Goal: Information Seeking & Learning: Learn about a topic

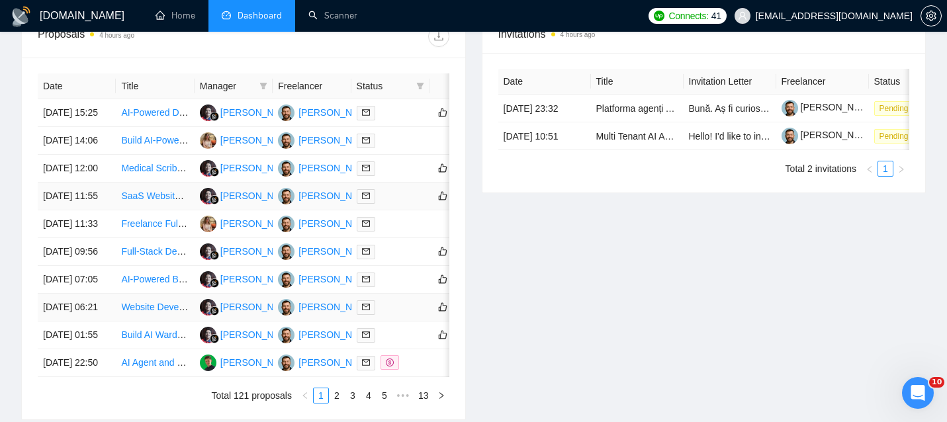
scroll to position [519, 0]
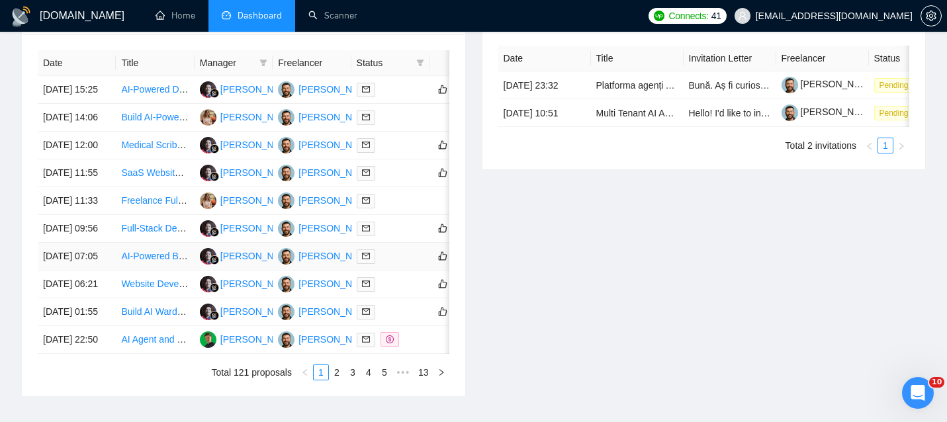
scroll to position [689, 0]
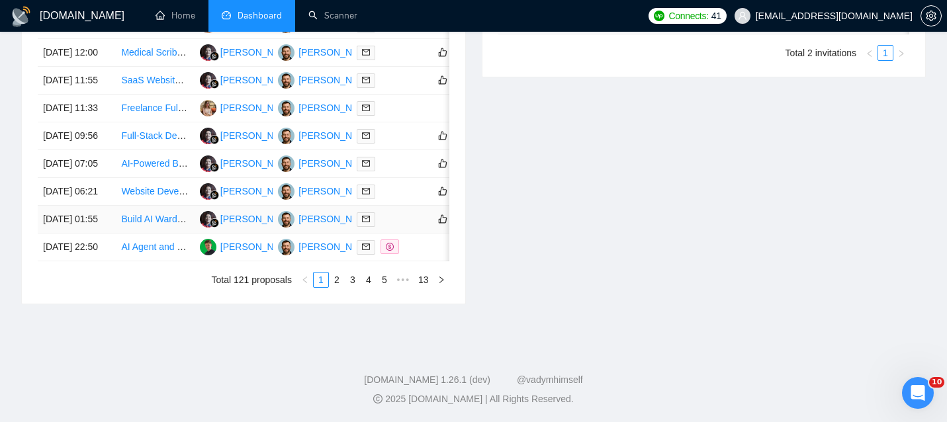
click at [112, 234] on td "[DATE] 01:55" at bounding box center [77, 220] width 78 height 28
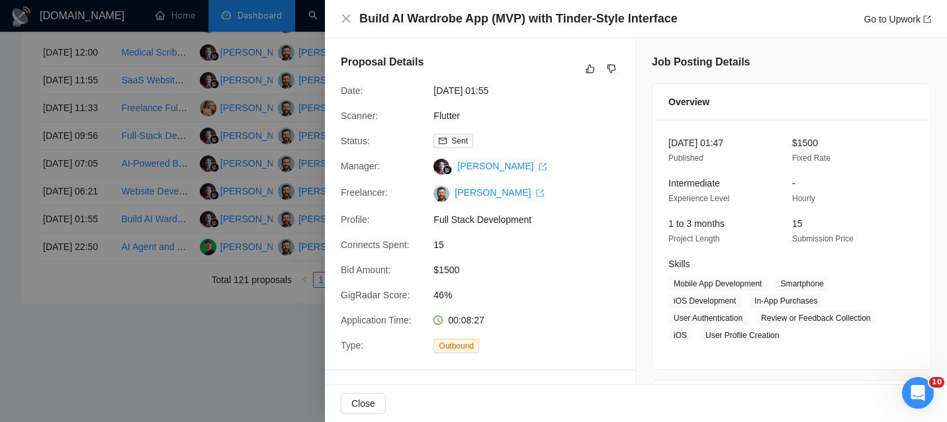
click at [442, 7] on div "Build AI Wardrobe App (MVP) with Tinder-Style Interface Go to Upwork" at bounding box center [636, 19] width 622 height 38
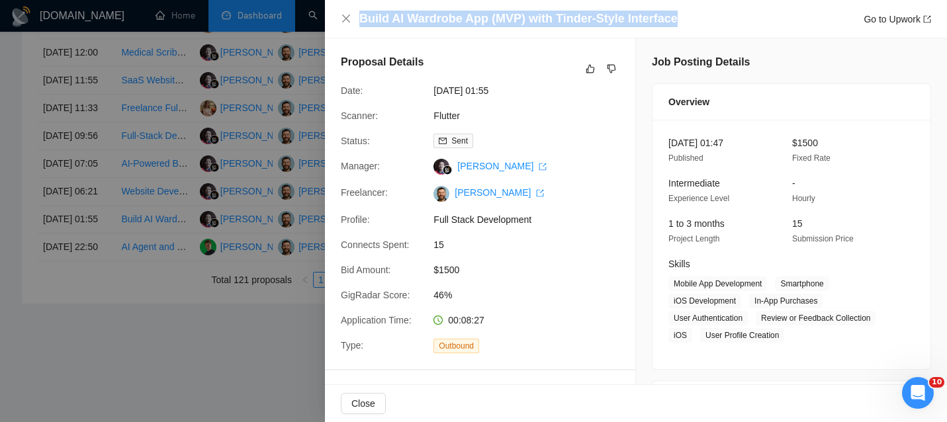
click at [442, 7] on div "Build AI Wardrobe App (MVP) with Tinder-Style Interface Go to Upwork" at bounding box center [636, 19] width 622 height 38
copy h4 "Build AI Wardrobe App (MVP) with Tinder-Style Interface"
click at [343, 17] on icon "close" at bounding box center [346, 18] width 11 height 11
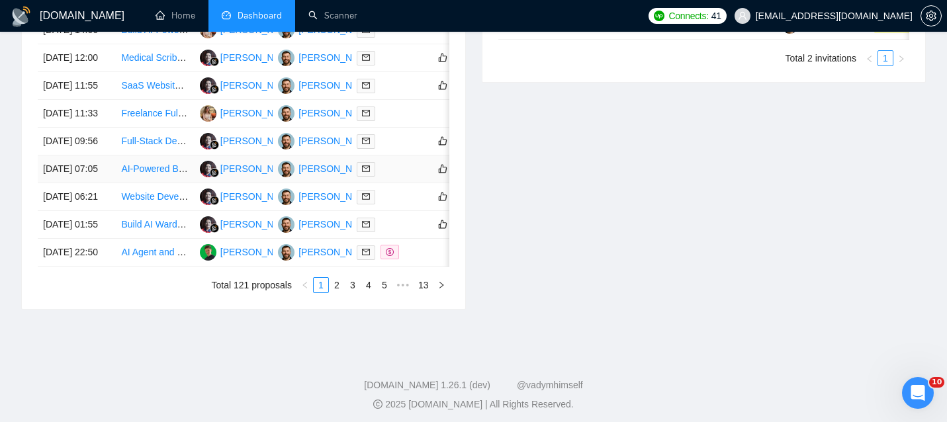
scroll to position [636, 0]
click at [107, 238] on td "[DATE] 01:55" at bounding box center [77, 224] width 78 height 28
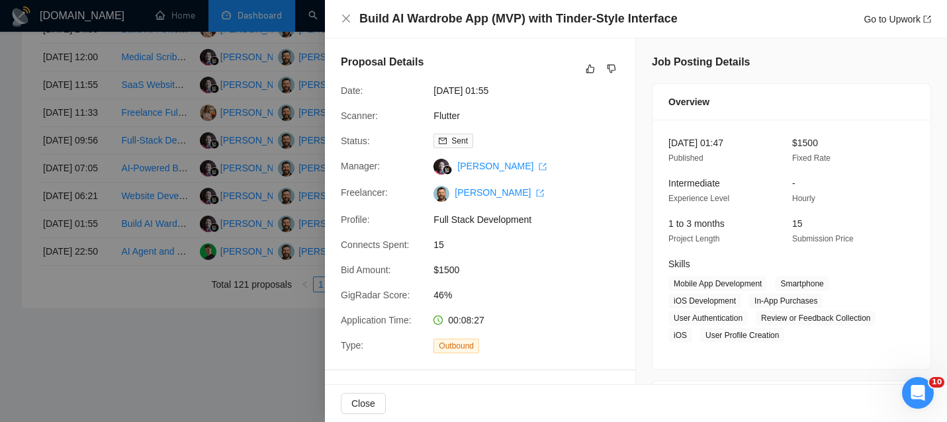
scroll to position [320, 0]
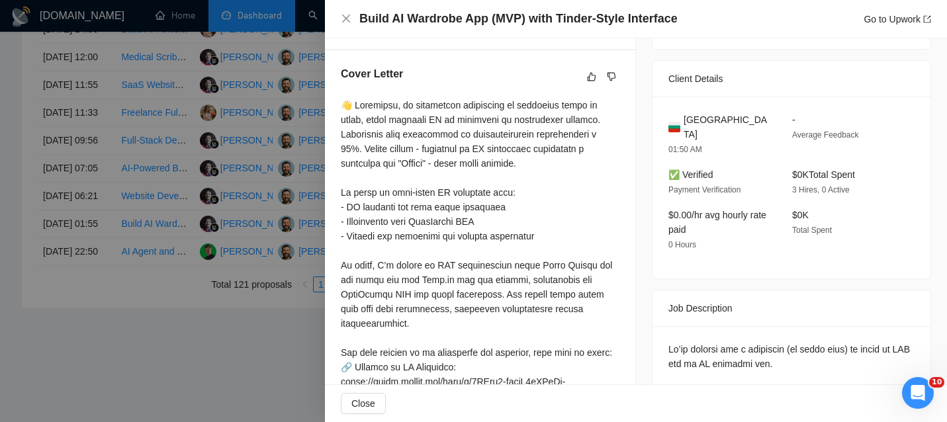
click at [719, 120] on span "[GEOGRAPHIC_DATA]" at bounding box center [726, 126] width 87 height 29
copy span "[GEOGRAPHIC_DATA]"
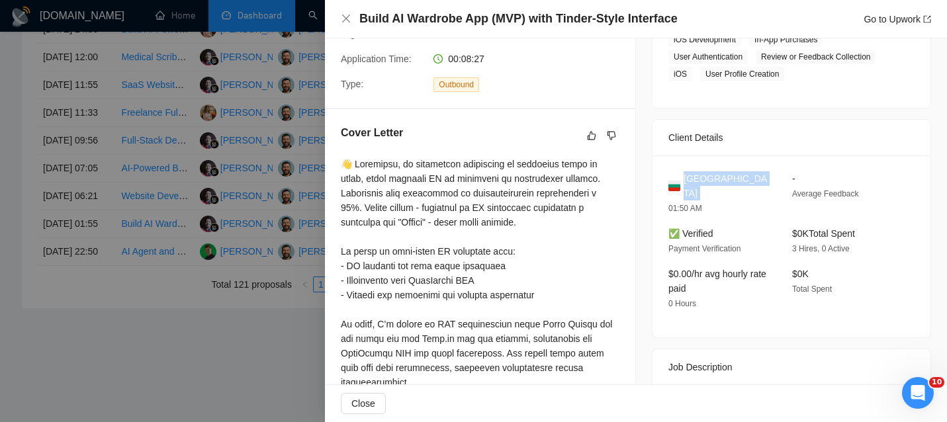
scroll to position [224, 0]
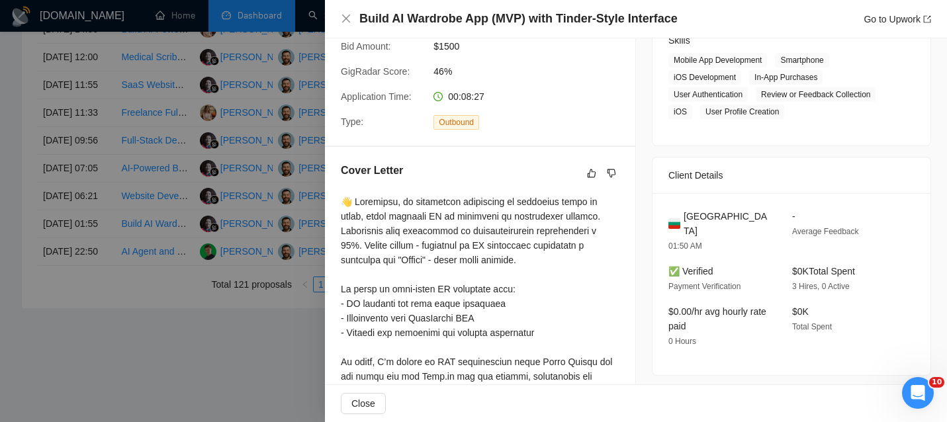
click at [335, 14] on div "Build AI Wardrobe App (MVP) with Tinder-Style Interface Go to Upwork" at bounding box center [636, 19] width 622 height 38
click at [337, 14] on div "Build AI Wardrobe App (MVP) with Tinder-Style Interface Go to Upwork" at bounding box center [636, 19] width 622 height 38
click at [343, 15] on icon "close" at bounding box center [346, 18] width 11 height 11
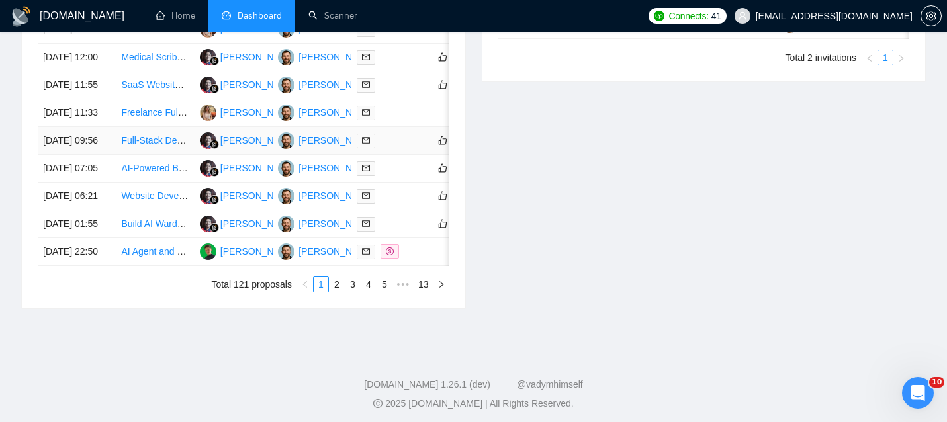
scroll to position [632, 0]
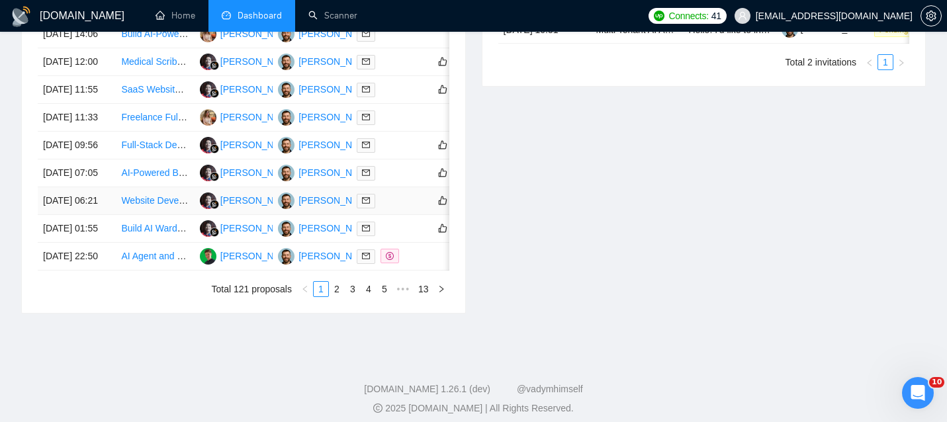
click at [112, 215] on td "[DATE] 06:21" at bounding box center [77, 201] width 78 height 28
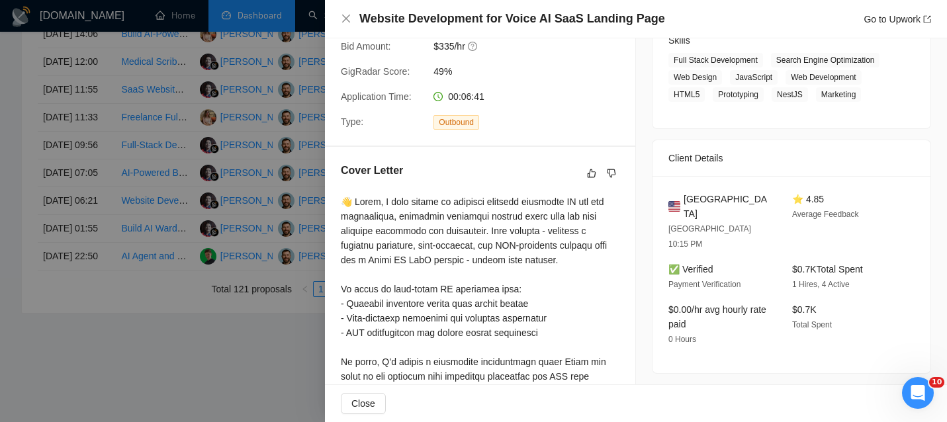
click at [532, 11] on h4 "Website Development for Voice AI SaaS Landing Page" at bounding box center [512, 19] width 306 height 17
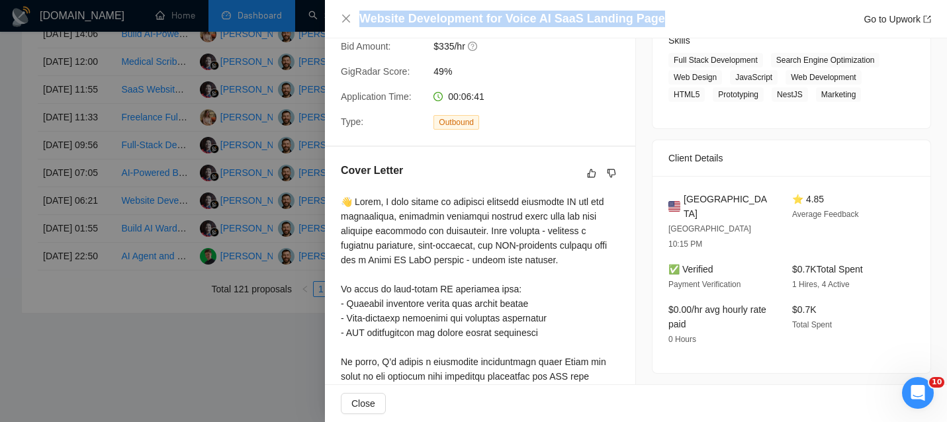
click at [532, 11] on h4 "Website Development for Voice AI SaaS Landing Page" at bounding box center [512, 19] width 306 height 17
copy h4 "Website Development for Voice AI SaaS Landing Page"
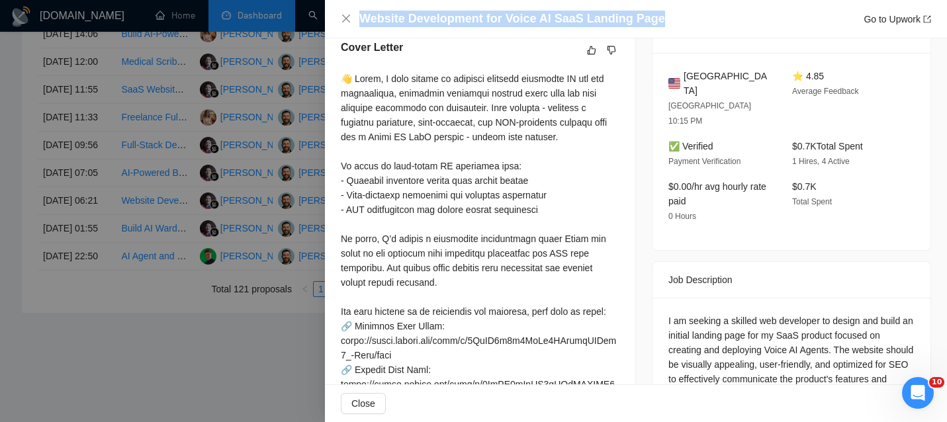
scroll to position [346, 0]
click at [346, 15] on icon "close" at bounding box center [346, 18] width 11 height 11
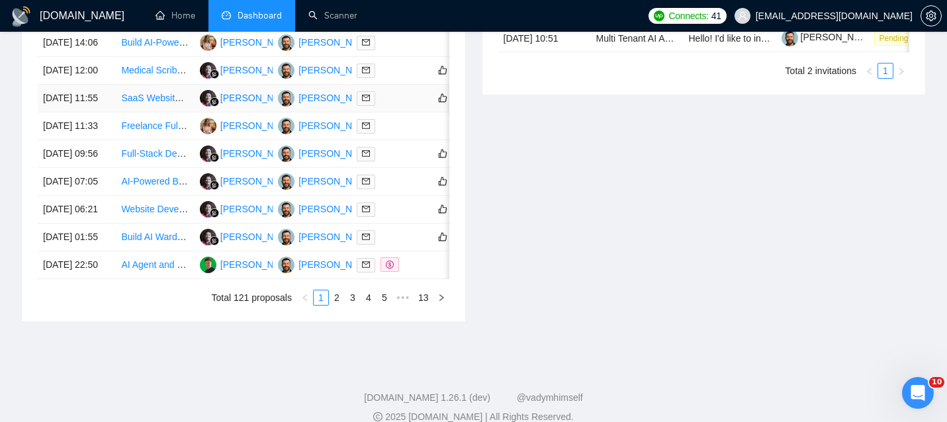
scroll to position [613, 0]
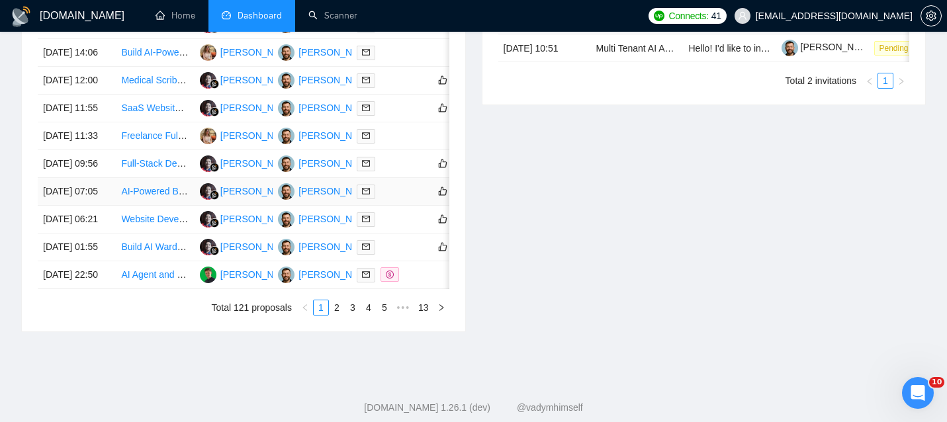
click at [109, 206] on td "[DATE] 07:05" at bounding box center [77, 192] width 78 height 28
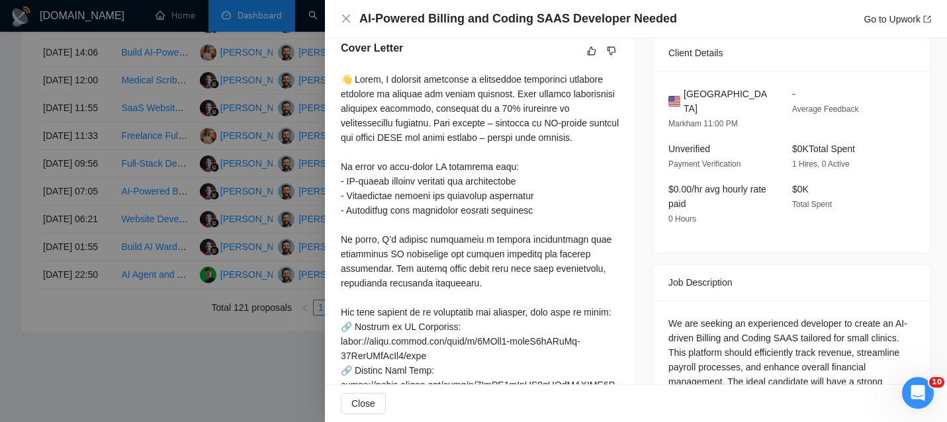
click at [431, 15] on h4 "AI-Powered Billing and Coding SAAS Developer Needed" at bounding box center [518, 19] width 318 height 17
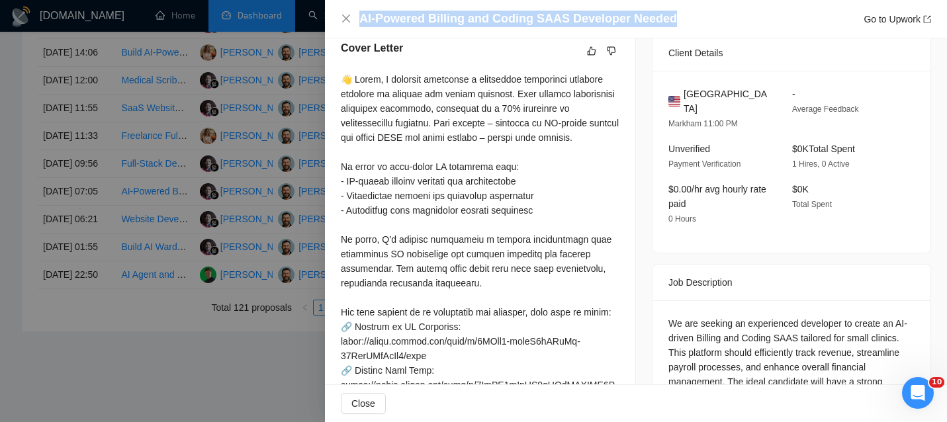
click at [431, 15] on h4 "AI-Powered Billing and Coding SAAS Developer Needed" at bounding box center [518, 19] width 318 height 17
copy h4 "AI-Powered Billing and Coding SAAS Developer Needed"
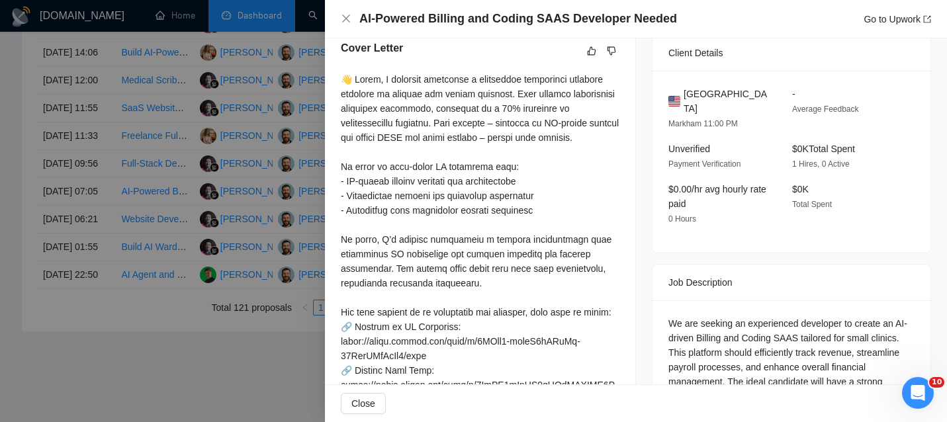
click at [694, 100] on span "[GEOGRAPHIC_DATA]" at bounding box center [726, 101] width 87 height 29
click at [694, 91] on span "[GEOGRAPHIC_DATA]" at bounding box center [726, 101] width 87 height 29
copy span "[GEOGRAPHIC_DATA]"
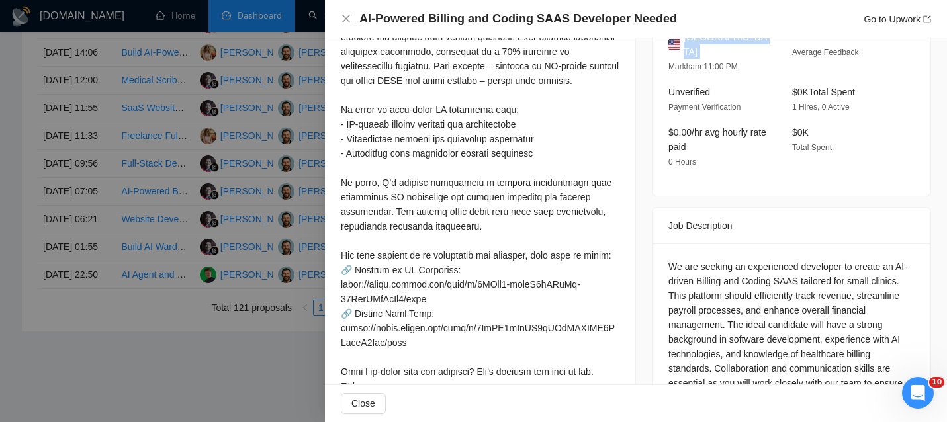
scroll to position [370, 0]
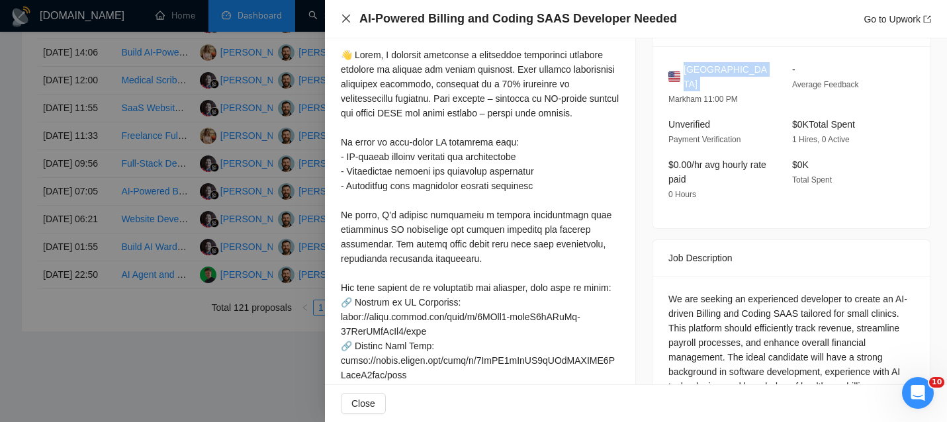
click at [345, 14] on icon "close" at bounding box center [346, 18] width 11 height 11
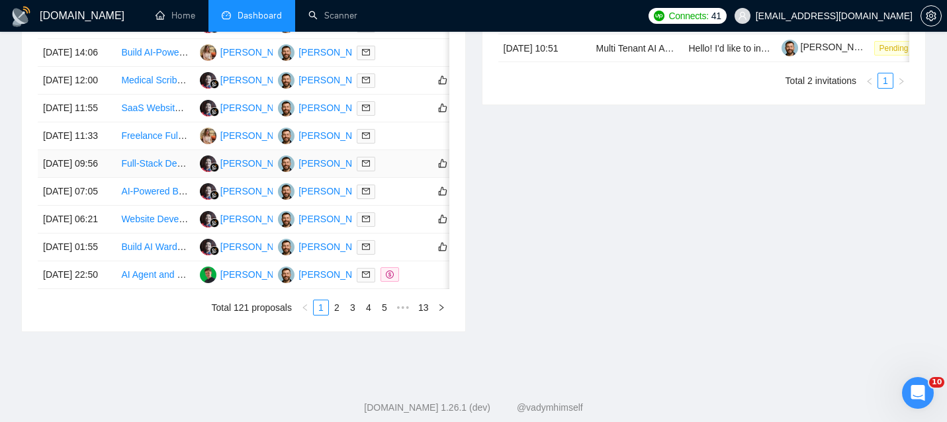
click at [114, 178] on td "[DATE] 09:56" at bounding box center [77, 164] width 78 height 28
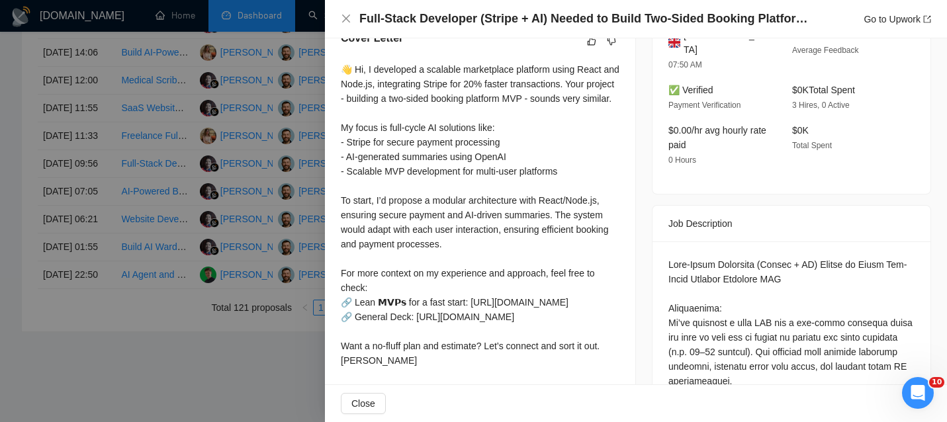
click at [511, 32] on div "Full-Stack Developer (Stripe + AI) Needed to Build Two-Sided Booking Platform M…" at bounding box center [636, 19] width 622 height 38
click at [499, 21] on h4 "Full-Stack Developer (Stripe + AI) Needed to Build Two-Sided Booking Platform M…" at bounding box center [587, 19] width 456 height 17
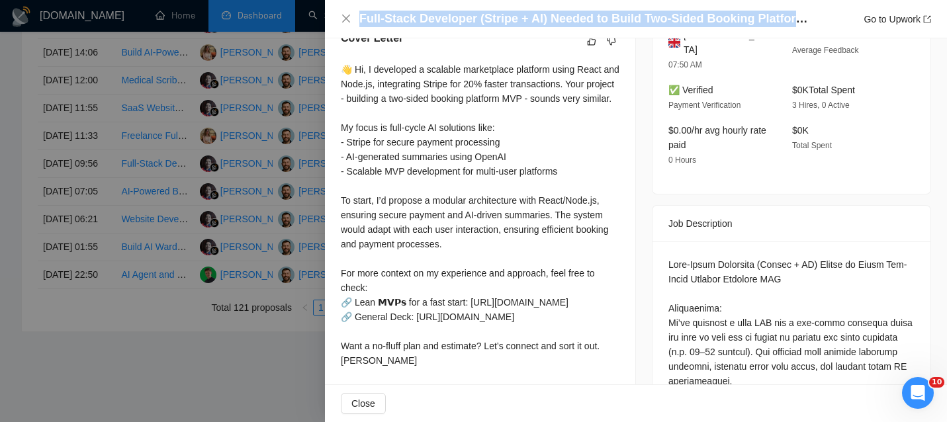
click at [499, 21] on h4 "Full-Stack Developer (Stripe + AI) Needed to Build Two-Sided Booking Platform M…" at bounding box center [587, 19] width 456 height 17
copy h4 "Full-Stack Developer (Stripe + AI) Needed to Build Two-Sided Booking Platform M…"
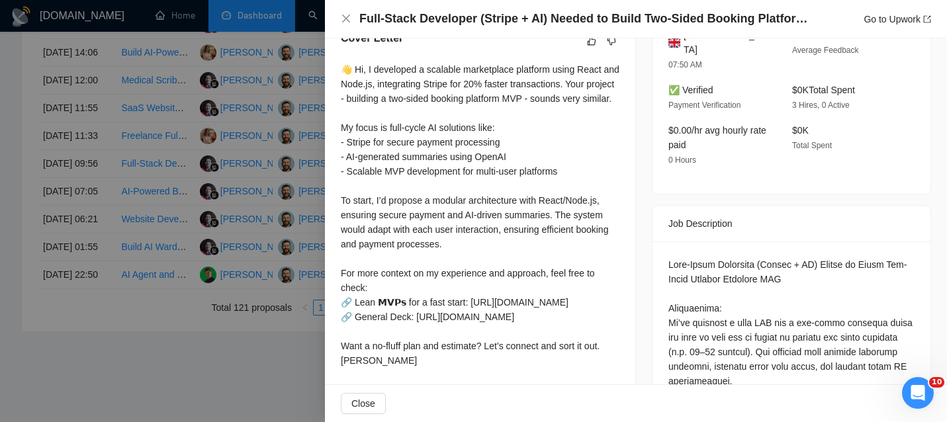
click at [343, 13] on div "Full-Stack Developer (Stripe + AI) Needed to Build Two-Sided Booking Platform M…" at bounding box center [636, 19] width 590 height 17
click at [346, 17] on icon "close" at bounding box center [346, 18] width 11 height 11
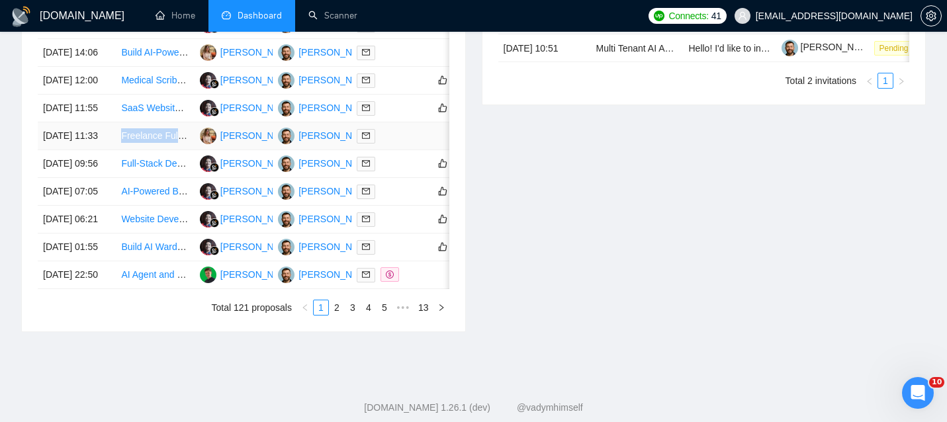
click at [101, 150] on td "[DATE] 11:33" at bounding box center [77, 136] width 78 height 28
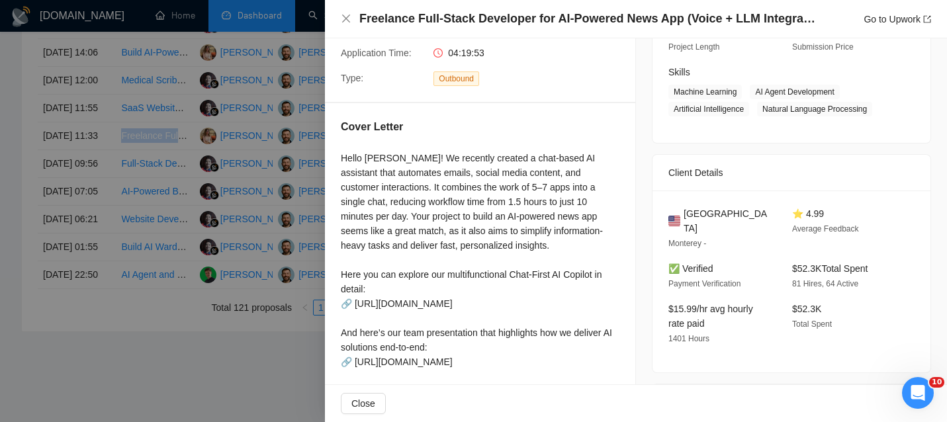
scroll to position [189, 0]
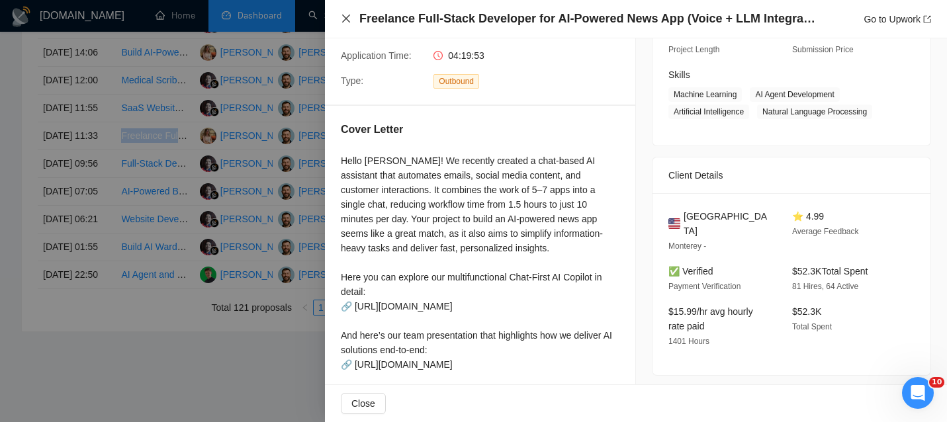
click at [351, 15] on icon "close" at bounding box center [346, 18] width 11 height 11
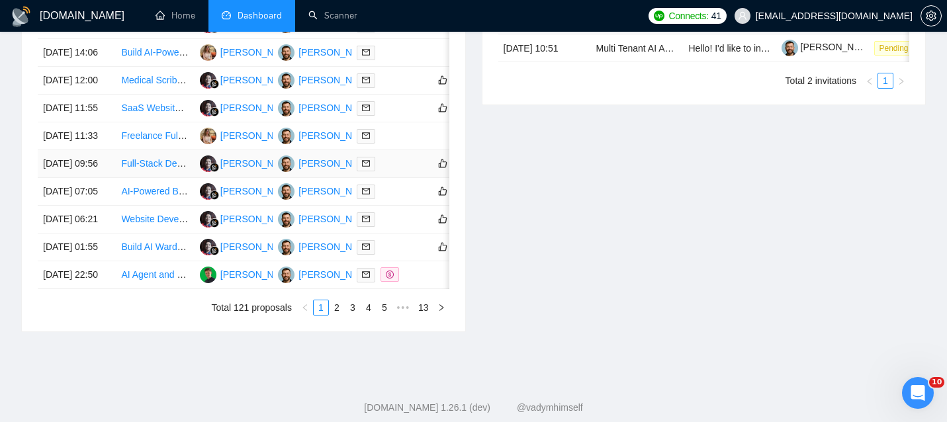
click at [111, 178] on td "[DATE] 09:56" at bounding box center [77, 164] width 78 height 28
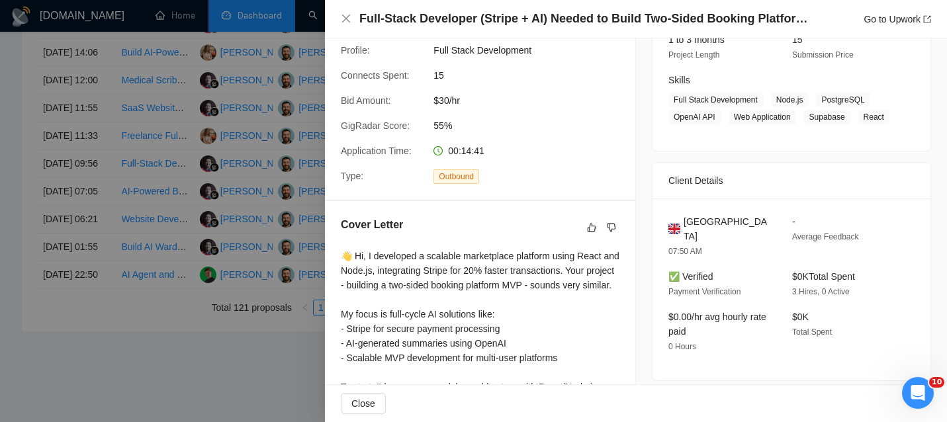
click at [733, 237] on span "[GEOGRAPHIC_DATA]" at bounding box center [726, 228] width 87 height 29
copy span "[GEOGRAPHIC_DATA]"
click at [348, 17] on icon "close" at bounding box center [346, 19] width 8 height 8
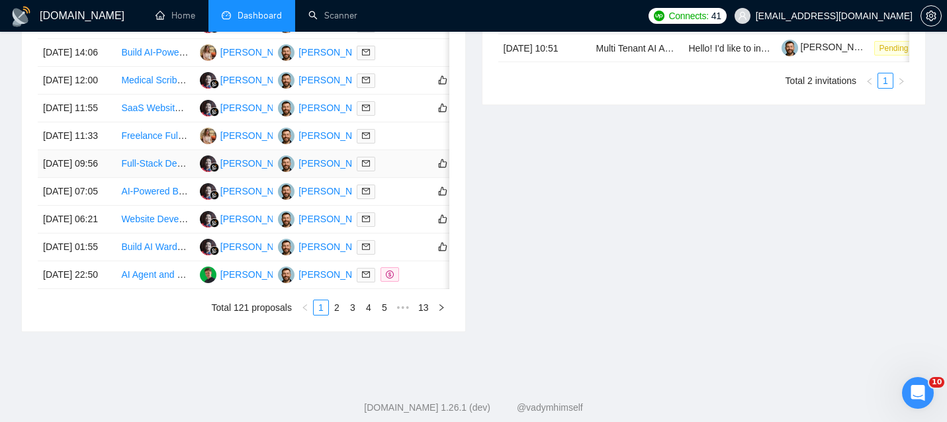
click at [98, 178] on td "[DATE] 09:56" at bounding box center [77, 164] width 78 height 28
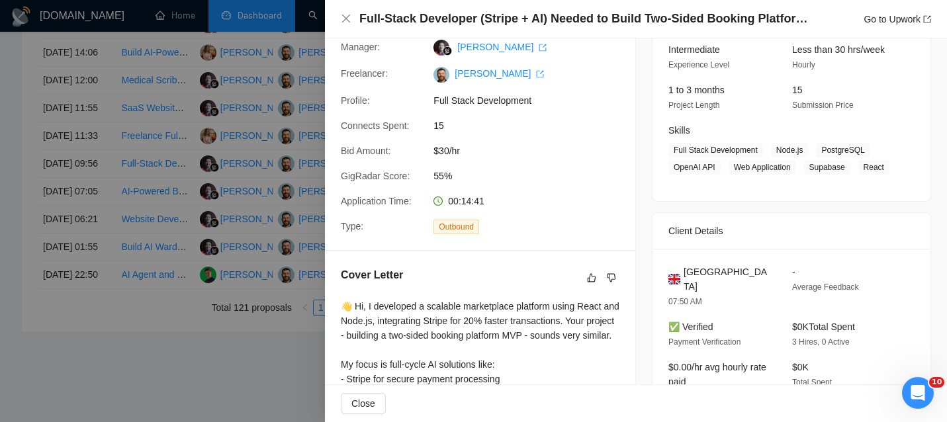
scroll to position [21, 0]
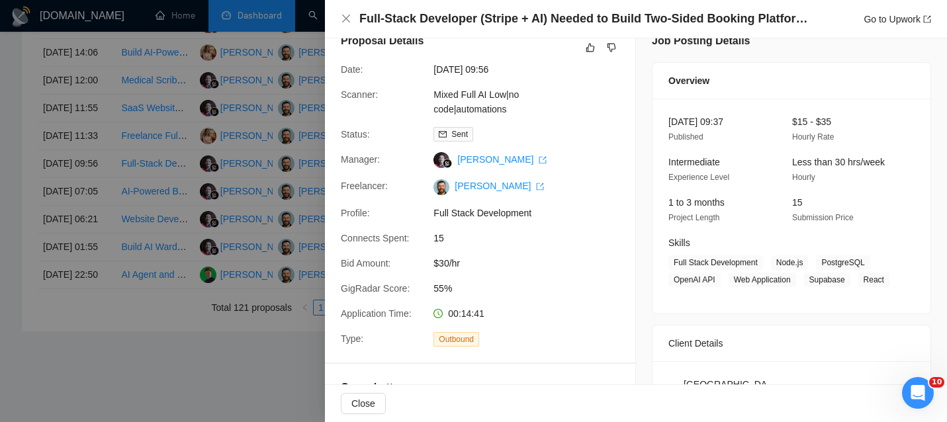
click at [334, 13] on div "Full-Stack Developer (Stripe + AI) Needed to Build Two-Sided Booking Platform M…" at bounding box center [636, 19] width 622 height 38
click at [347, 21] on icon "close" at bounding box center [346, 18] width 11 height 11
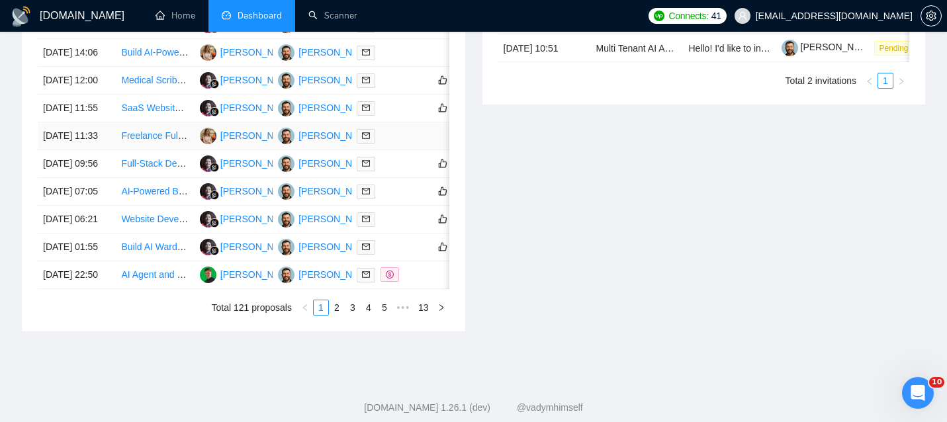
click at [106, 150] on td "[DATE] 11:33" at bounding box center [77, 136] width 78 height 28
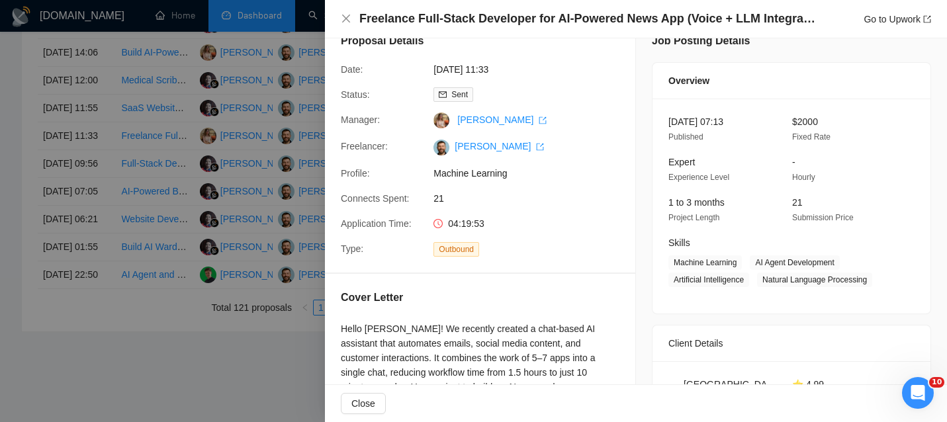
click at [457, 18] on h4 "Freelance Full-Stack Developer for AI-Powered News App (Voice + LLM Integration)" at bounding box center [587, 19] width 456 height 17
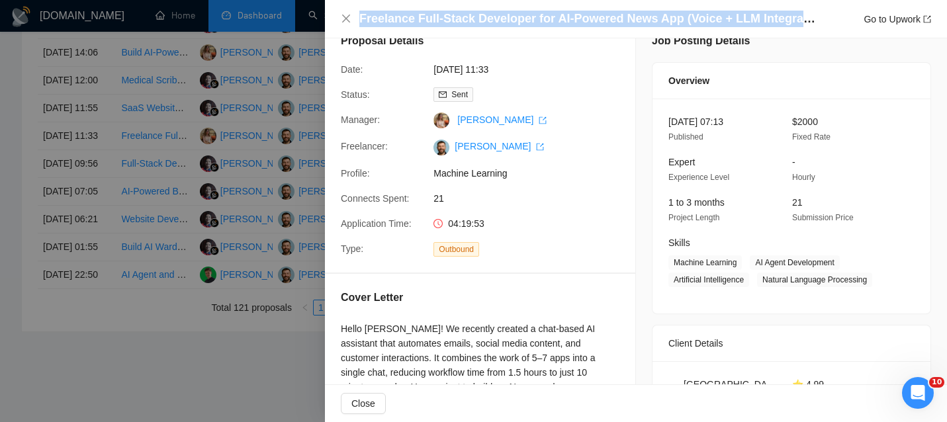
click at [457, 18] on h4 "Freelance Full-Stack Developer for AI-Powered News App (Voice + LLM Integration)" at bounding box center [587, 19] width 456 height 17
copy h4 "Freelance Full-Stack Developer for AI-Powered News App (Voice + LLM Integration)"
click at [351, 19] on icon "close" at bounding box center [346, 18] width 11 height 11
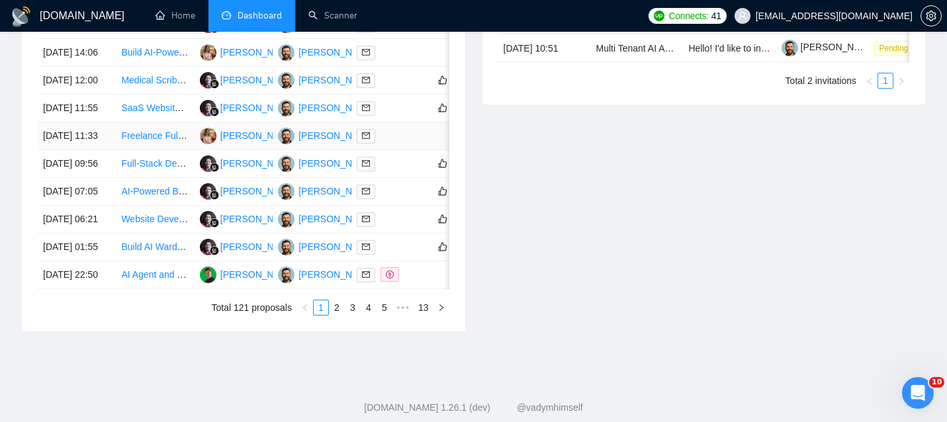
click at [164, 141] on link "Freelance Full-Stack Developer for AI-Powered News App (Voice + LLM Integration)" at bounding box center [293, 135] width 344 height 11
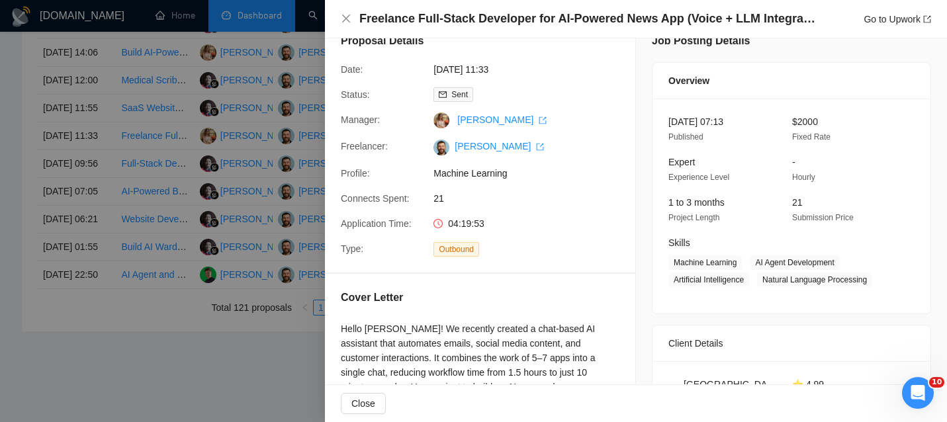
click at [151, 201] on div at bounding box center [473, 211] width 947 height 422
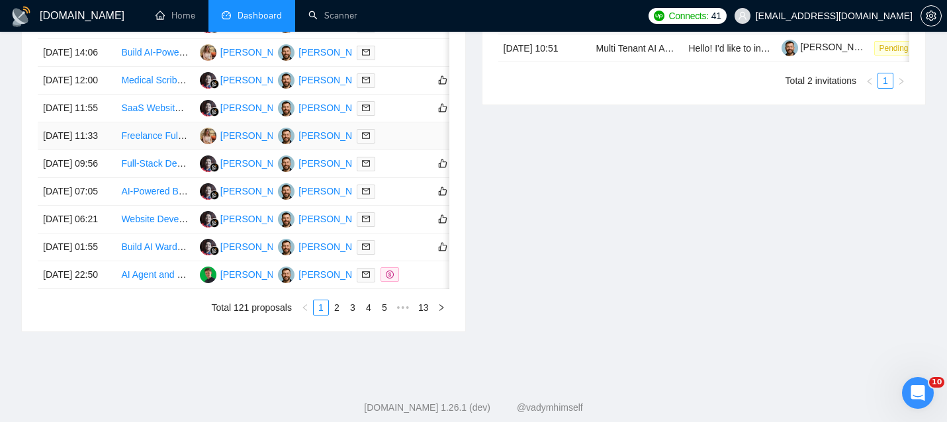
click at [102, 150] on td "[DATE] 11:33" at bounding box center [77, 136] width 78 height 28
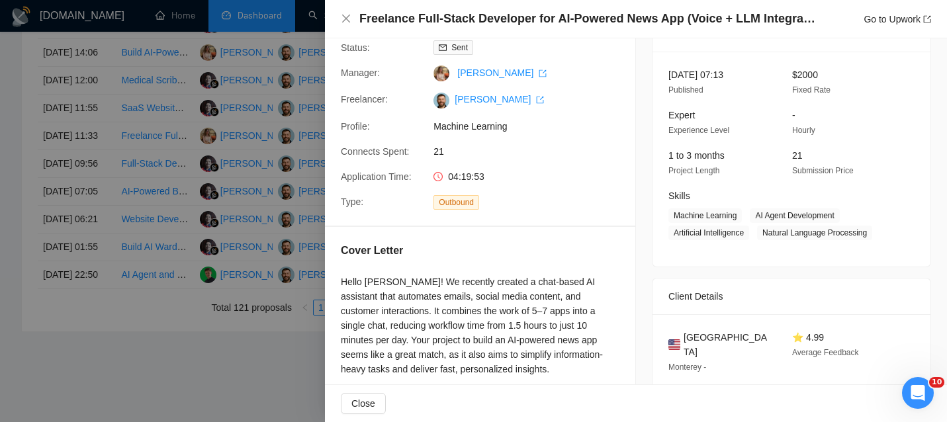
scroll to position [109, 0]
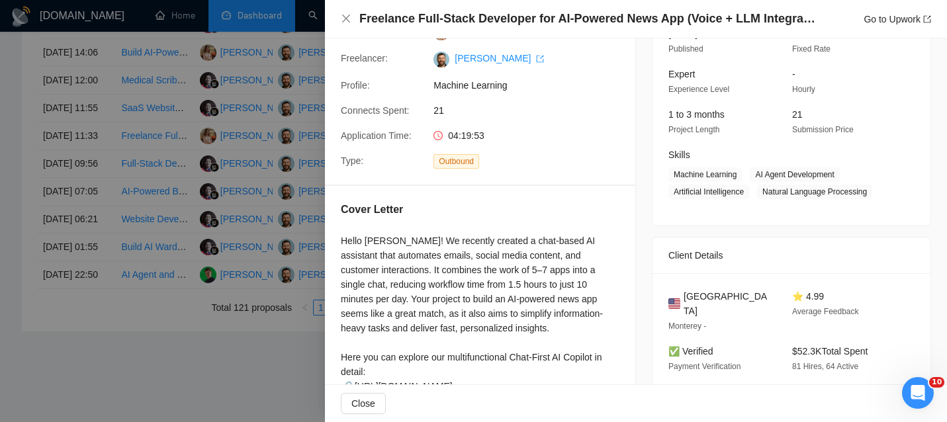
click at [702, 286] on div "United States Monterey - ⭐ 4.99 Average Feedback ✅ Verified Payment Verificatio…" at bounding box center [791, 364] width 278 height 182
copy span "[GEOGRAPHIC_DATA]"
click at [349, 22] on icon "close" at bounding box center [346, 19] width 8 height 8
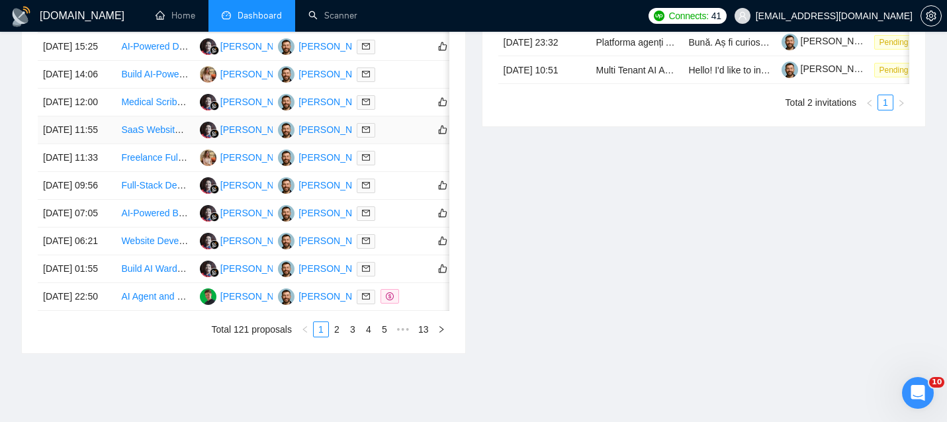
scroll to position [572, 0]
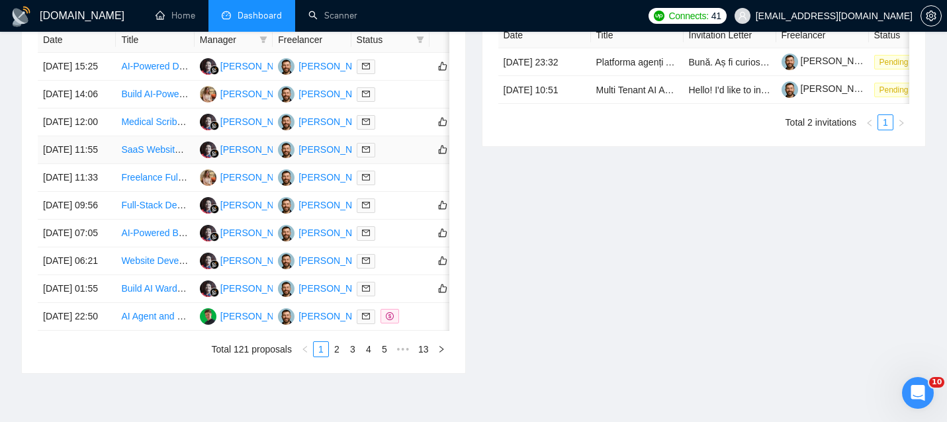
click at [103, 164] on td "[DATE] 11:55" at bounding box center [77, 150] width 78 height 28
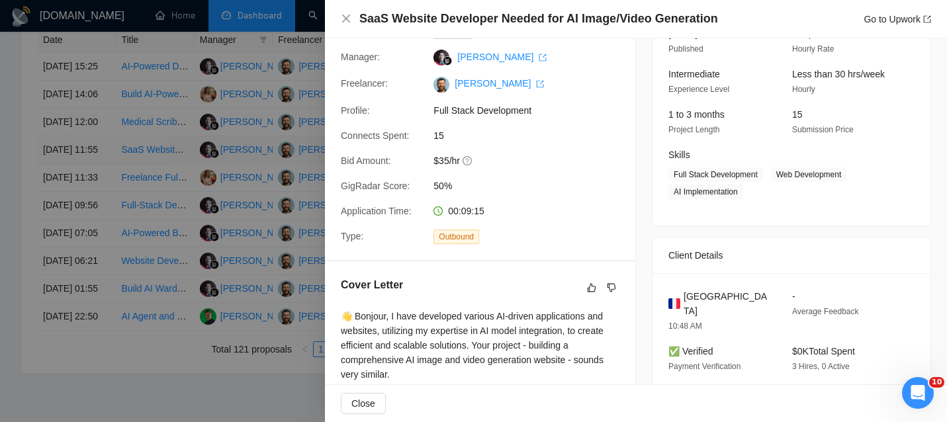
scroll to position [104, 0]
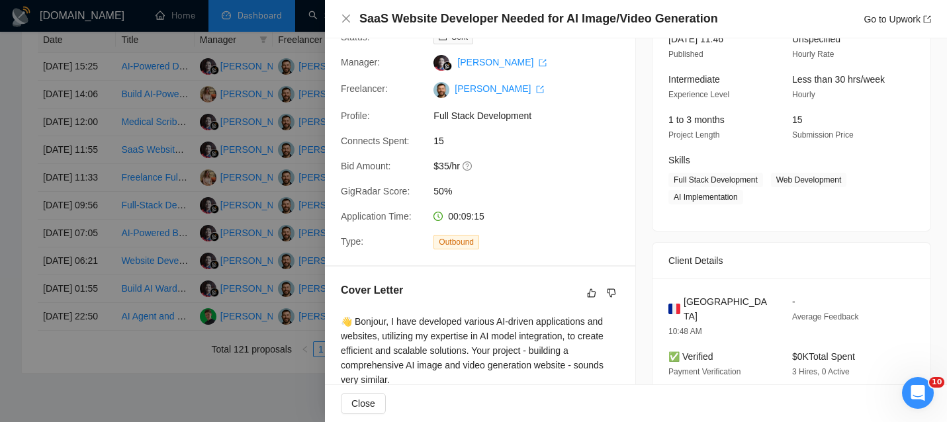
click at [461, 17] on h4 "SaaS Website Developer Needed for AI Image/Video Generation" at bounding box center [538, 19] width 359 height 17
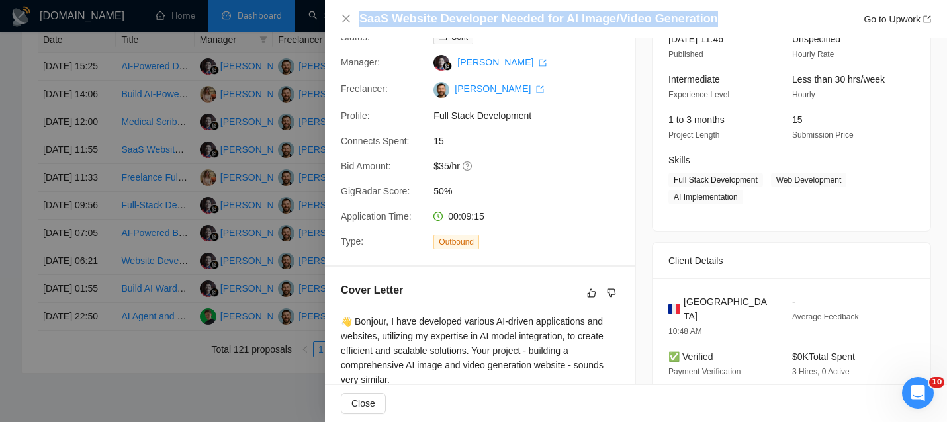
click at [461, 17] on h4 "SaaS Website Developer Needed for AI Image/Video Generation" at bounding box center [538, 19] width 359 height 17
copy h4 "SaaS Website Developer Needed for AI Image/Video Generation"
click at [344, 22] on icon "close" at bounding box center [346, 18] width 11 height 11
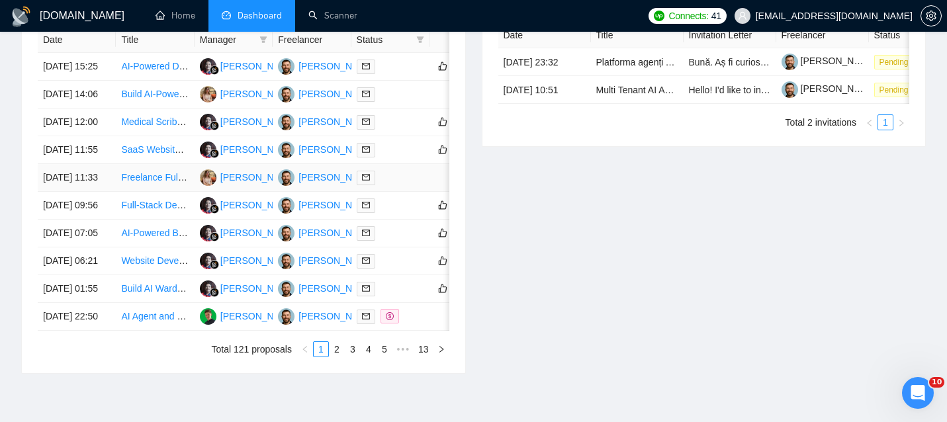
scroll to position [568, 0]
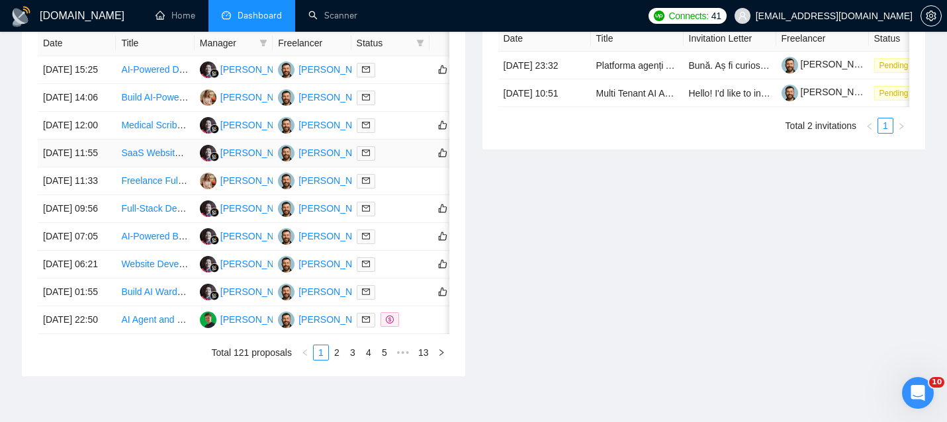
click at [105, 167] on td "[DATE] 11:55" at bounding box center [77, 154] width 78 height 28
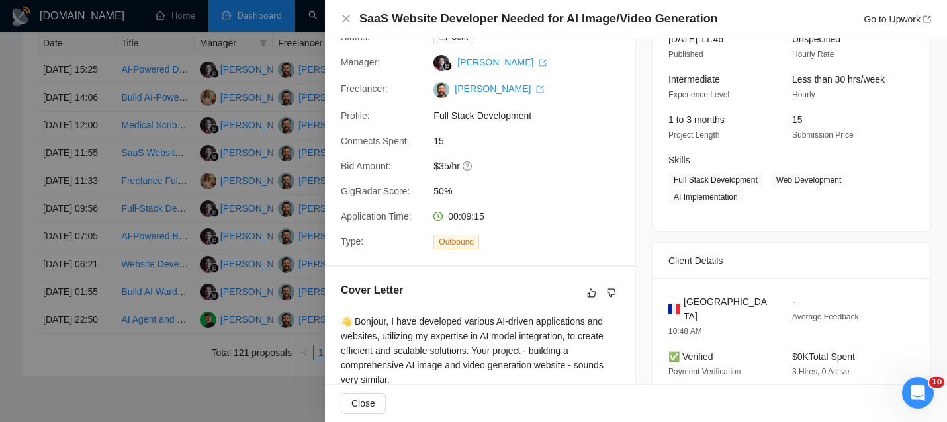
click at [511, 19] on h4 "SaaS Website Developer Needed for AI Image/Video Generation" at bounding box center [538, 19] width 359 height 17
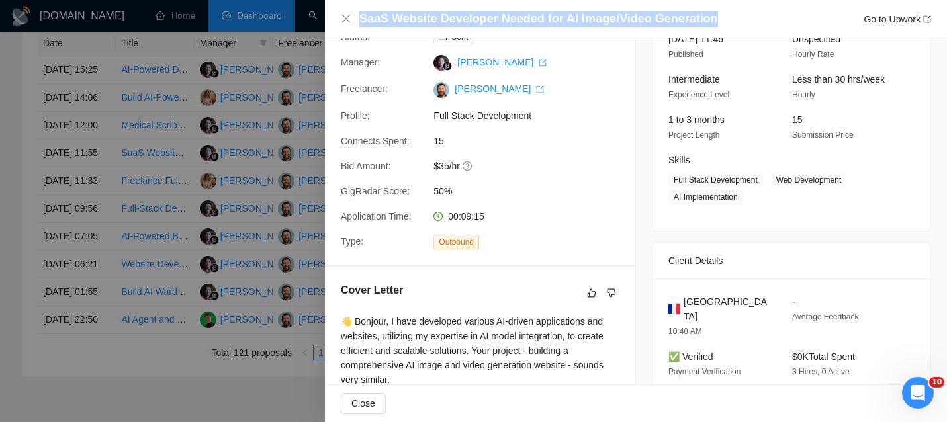
click at [511, 19] on h4 "SaaS Website Developer Needed for AI Image/Video Generation" at bounding box center [538, 19] width 359 height 17
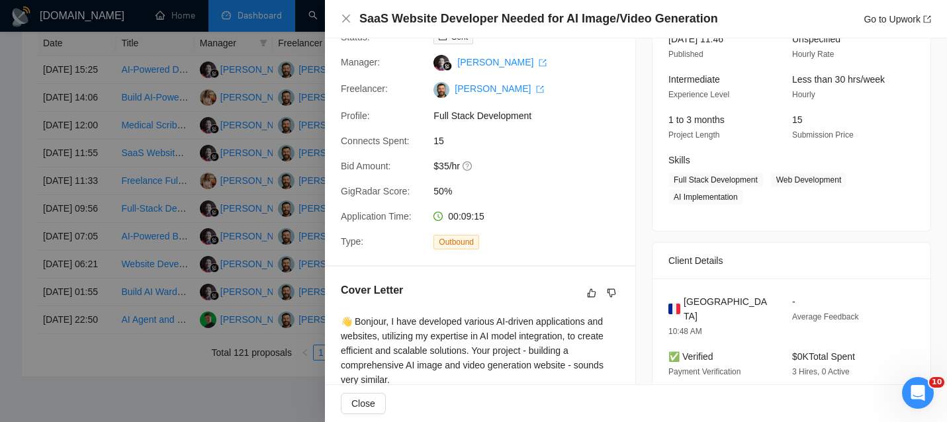
click at [699, 300] on span "[GEOGRAPHIC_DATA]" at bounding box center [726, 308] width 87 height 29
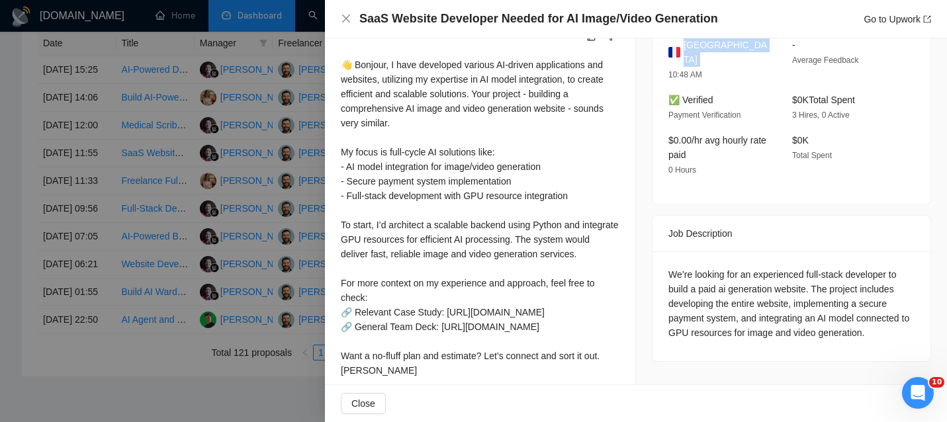
scroll to position [271, 0]
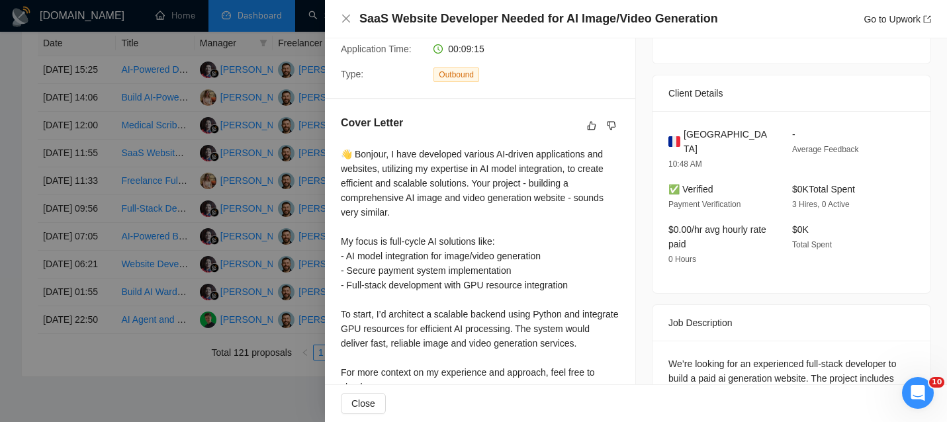
click at [344, 11] on div "SaaS Website Developer Needed for AI Image/Video Generation Go to Upwork" at bounding box center [636, 19] width 590 height 17
click at [342, 22] on icon "close" at bounding box center [346, 19] width 8 height 8
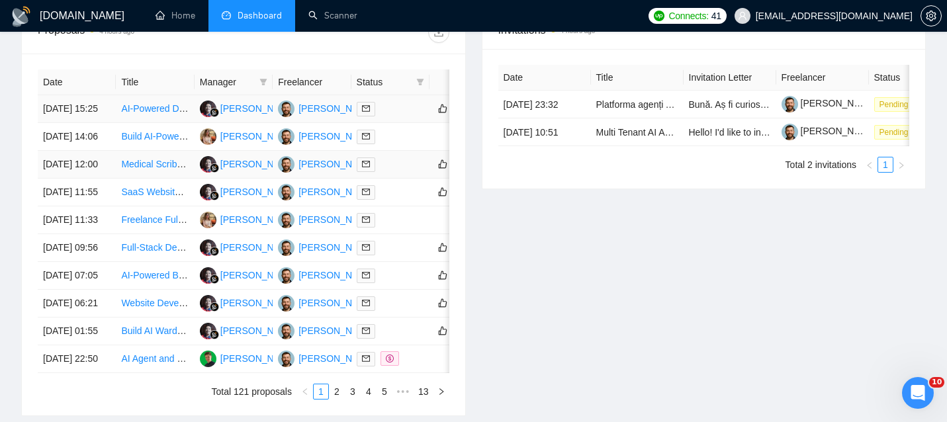
scroll to position [513, 0]
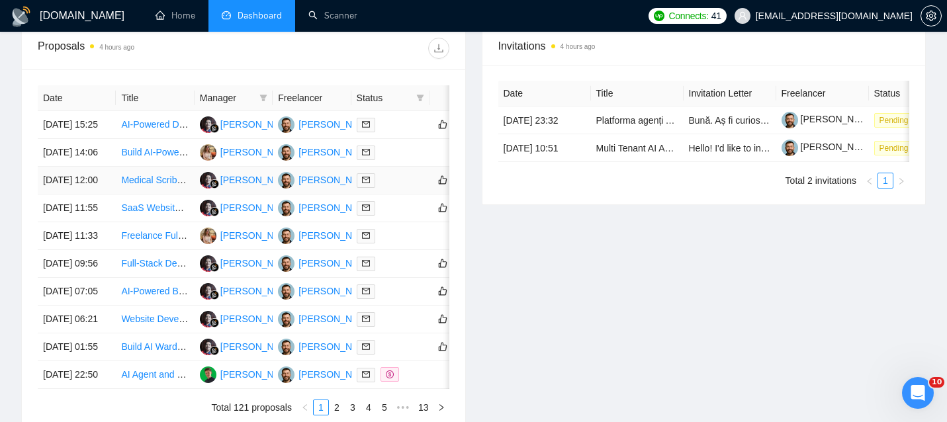
click at [92, 194] on td "[DATE] 12:00" at bounding box center [77, 181] width 78 height 28
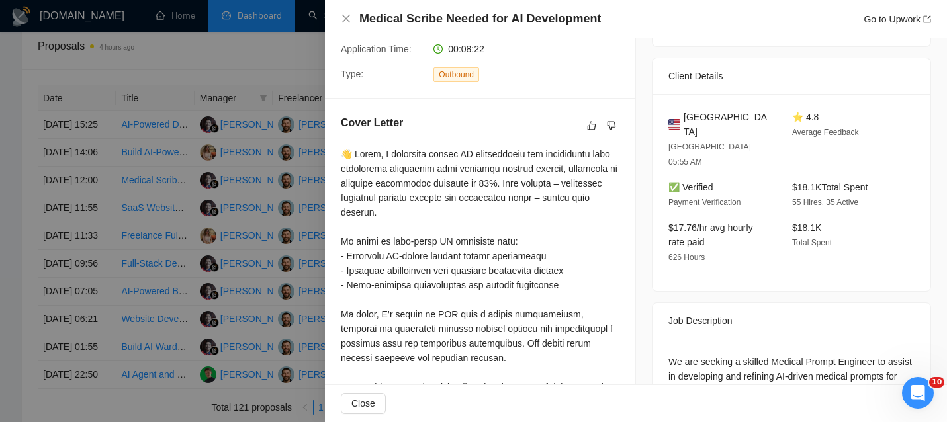
click at [462, 15] on h4 "Medical Scribe Needed for AI Development" at bounding box center [479, 19] width 241 height 17
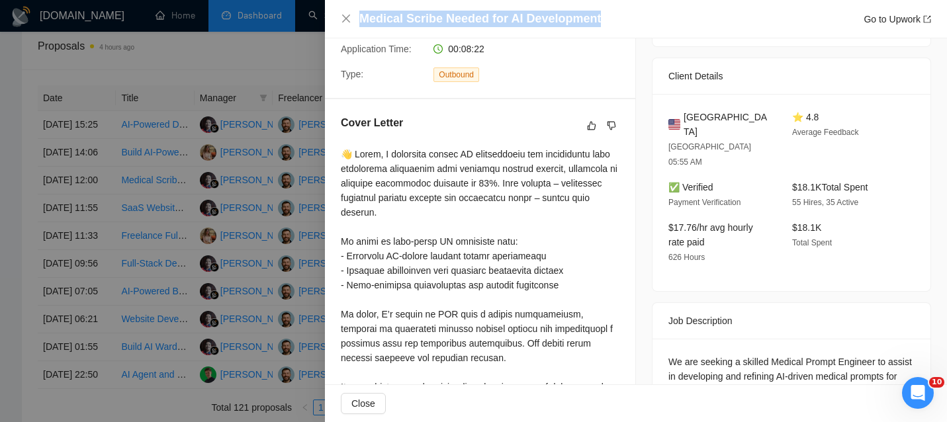
click at [462, 15] on h4 "Medical Scribe Needed for AI Development" at bounding box center [479, 19] width 241 height 17
click at [341, 19] on icon "close" at bounding box center [346, 18] width 11 height 11
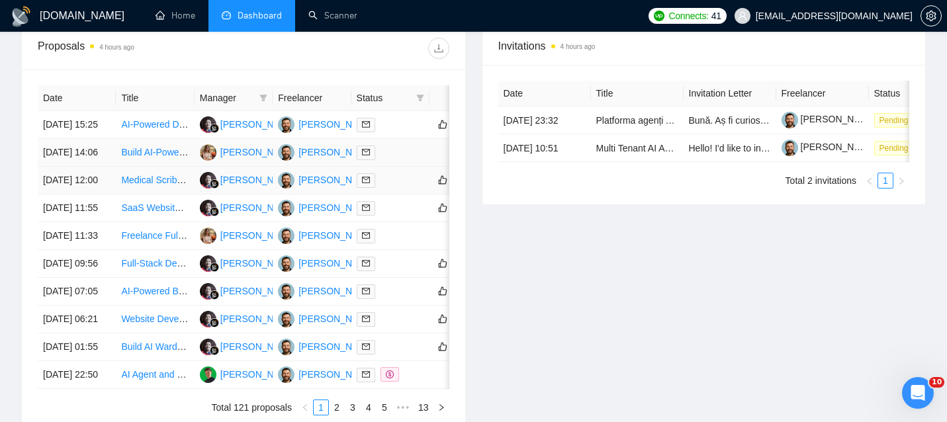
click at [99, 194] on td "[DATE] 12:00" at bounding box center [77, 181] width 78 height 28
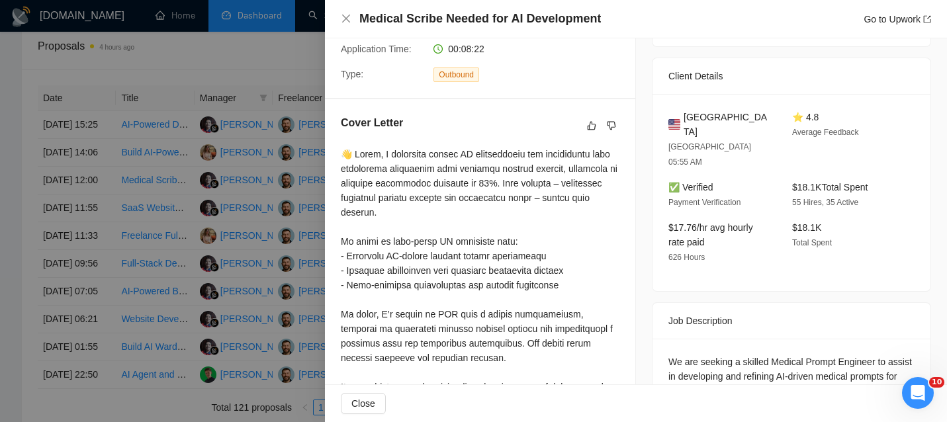
click at [702, 107] on div "United States [GEOGRAPHIC_DATA] 05:55 AM ⭐ 4.8 Average Feedback ✅ Verified Paym…" at bounding box center [791, 192] width 278 height 197
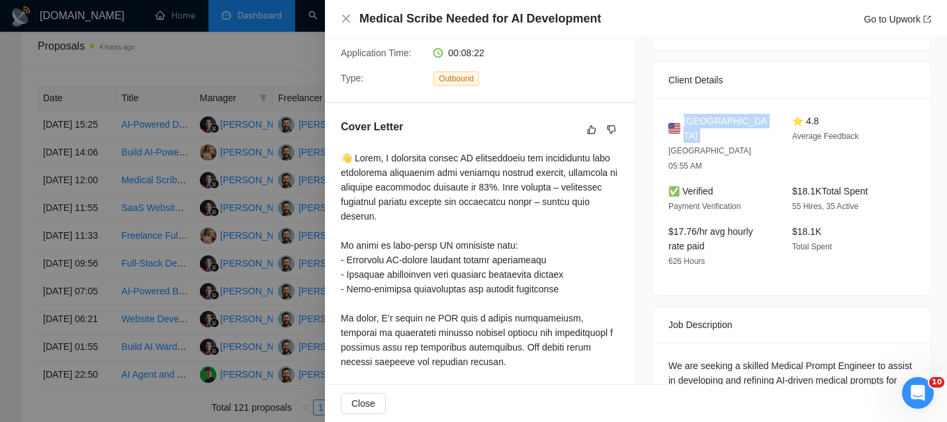
scroll to position [253, 0]
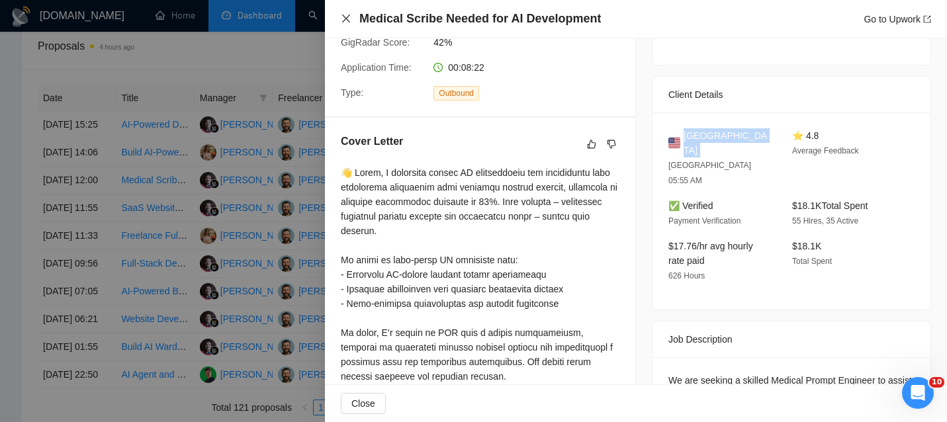
click at [347, 22] on icon "close" at bounding box center [346, 18] width 11 height 11
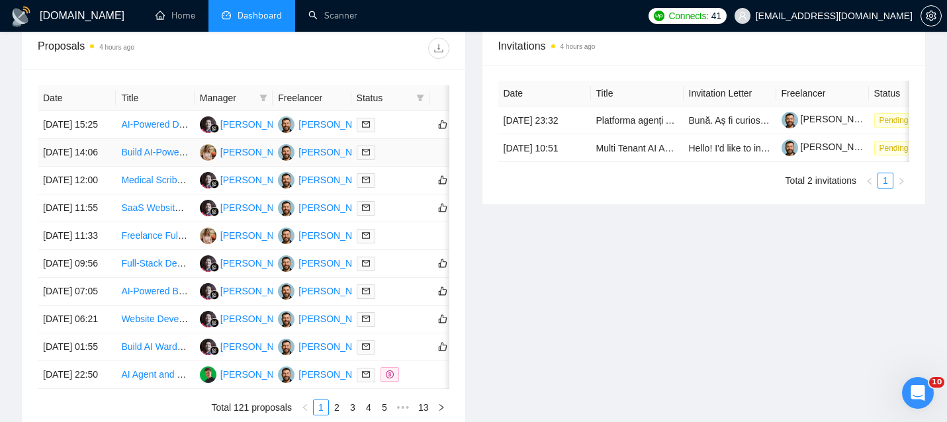
click at [105, 167] on td "[DATE] 14:06" at bounding box center [77, 153] width 78 height 28
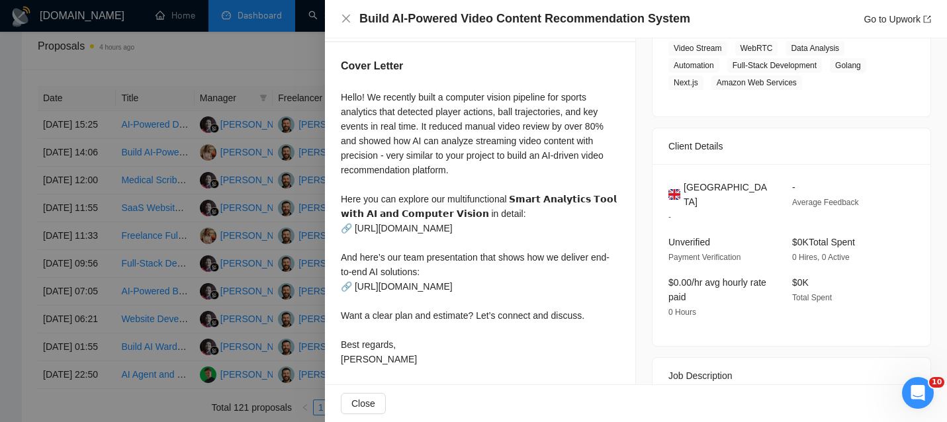
click at [503, 22] on h4 "Build AI-Powered Video Content Recommendation System" at bounding box center [524, 19] width 331 height 17
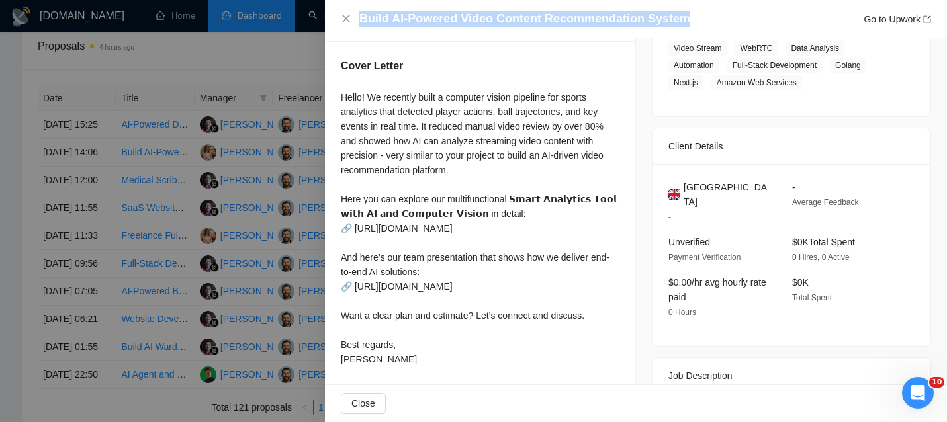
click at [503, 22] on h4 "Build AI-Powered Video Content Recommendation System" at bounding box center [524, 19] width 331 height 17
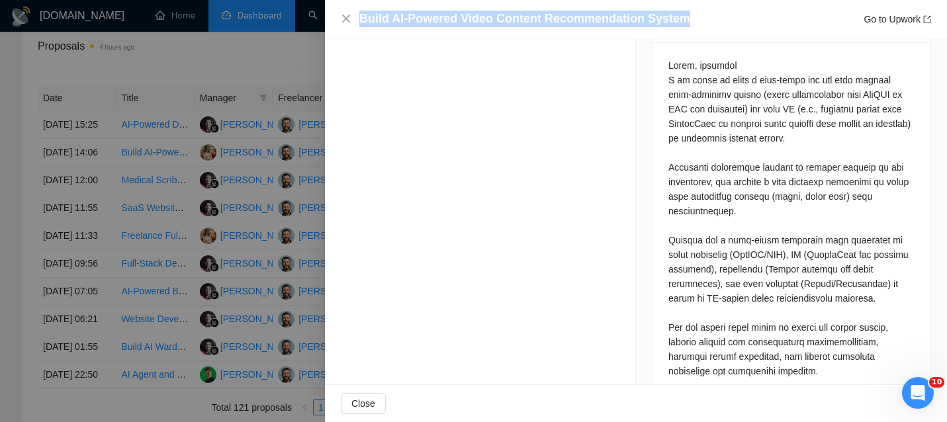
scroll to position [677, 0]
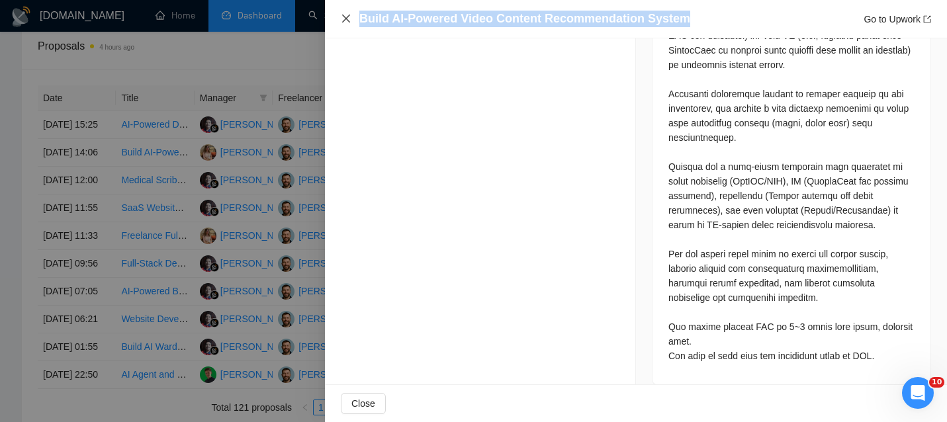
click at [343, 22] on icon "close" at bounding box center [346, 18] width 11 height 11
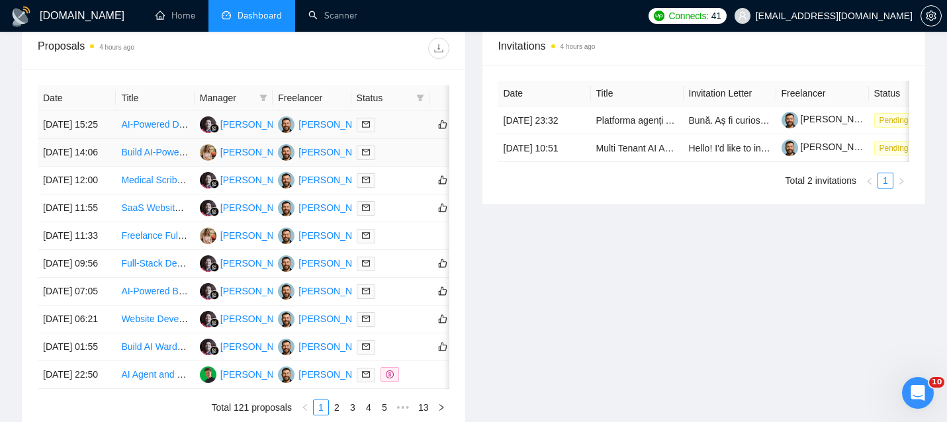
click at [105, 167] on td "[DATE] 14:06" at bounding box center [77, 153] width 78 height 28
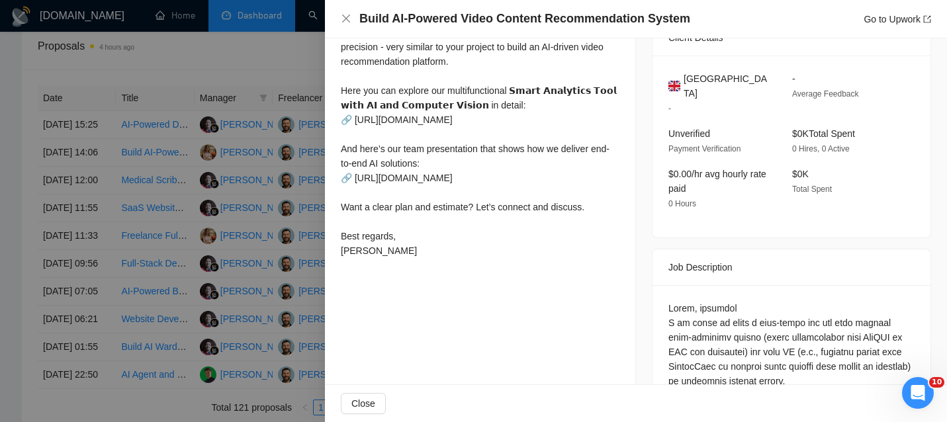
scroll to position [255, 0]
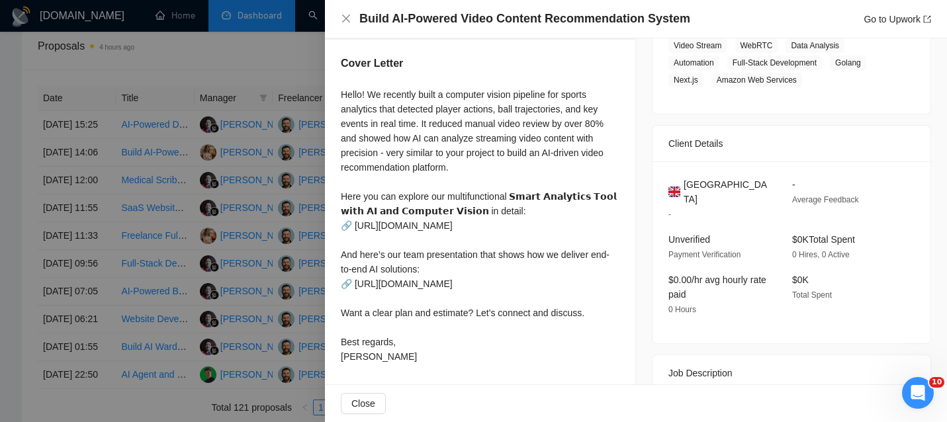
click at [727, 185] on span "[GEOGRAPHIC_DATA]" at bounding box center [726, 191] width 87 height 29
click at [352, 21] on div "Build AI-Powered Video Content Recommendation System Go to Upwork" at bounding box center [636, 19] width 590 height 17
click at [347, 17] on icon "close" at bounding box center [346, 19] width 8 height 8
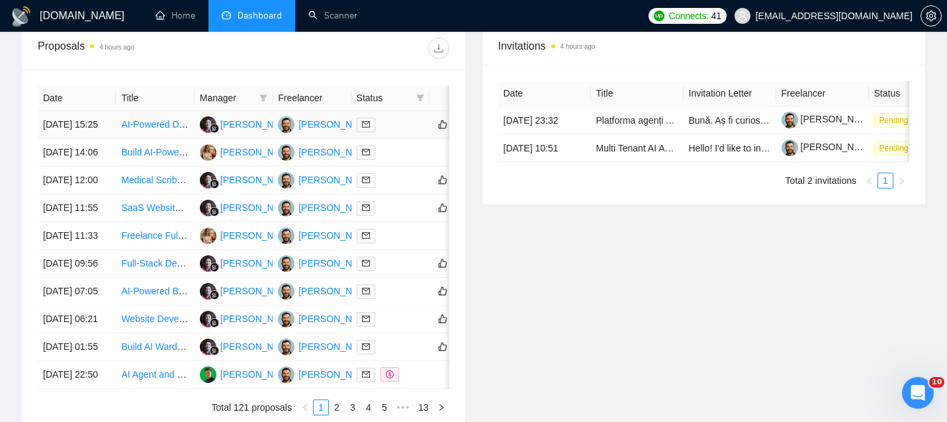
click at [113, 139] on td "[DATE] 15:25" at bounding box center [77, 125] width 78 height 28
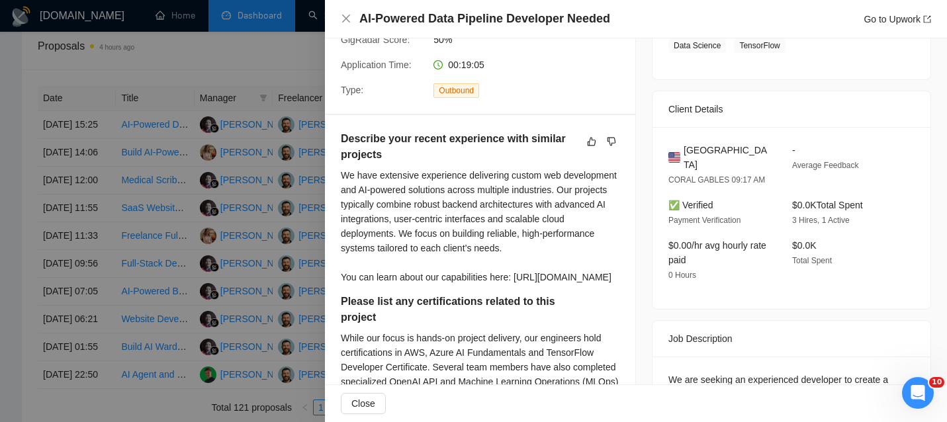
click at [464, 11] on h4 "AI-Powered Data Pipeline Developer Needed" at bounding box center [484, 19] width 251 height 17
click at [348, 17] on icon "close" at bounding box center [346, 19] width 8 height 8
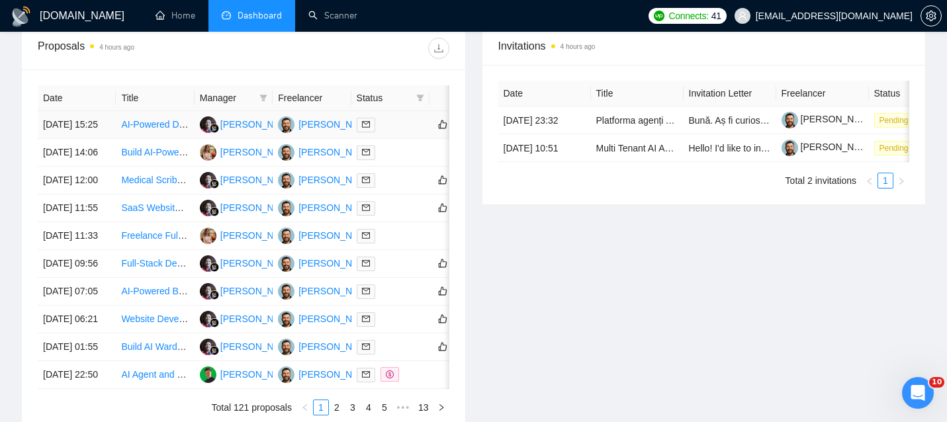
click at [108, 136] on td "[DATE] 15:25" at bounding box center [77, 125] width 78 height 28
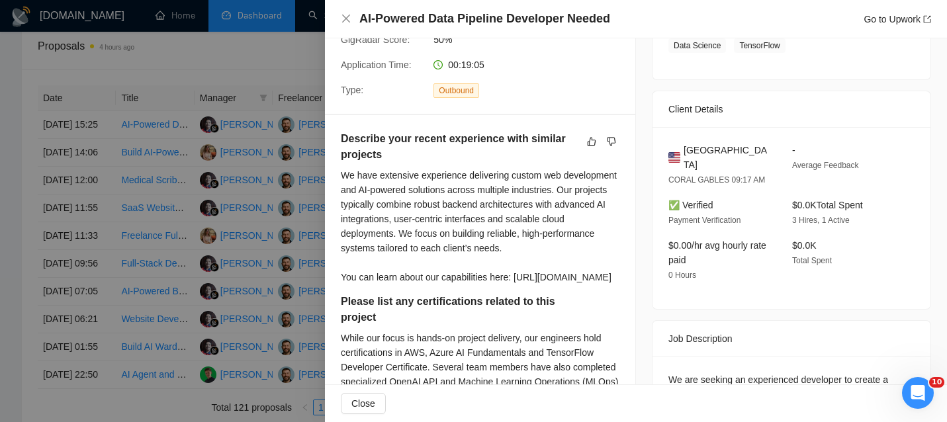
click at [705, 153] on div "United States CORAL GABLES 09:17 AM - Average Feedback ✅ Verified Payment Verif…" at bounding box center [791, 218] width 278 height 182
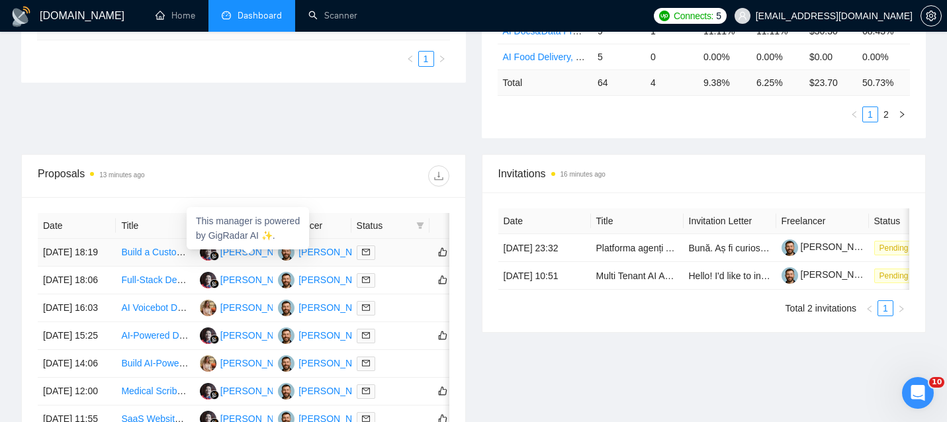
scroll to position [399, 0]
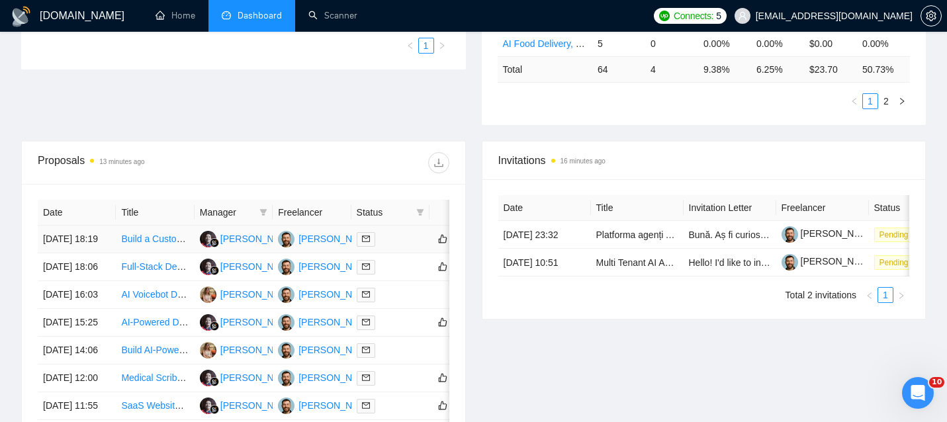
click at [95, 253] on td "17 Sep, 2025 18:19" at bounding box center [77, 240] width 78 height 28
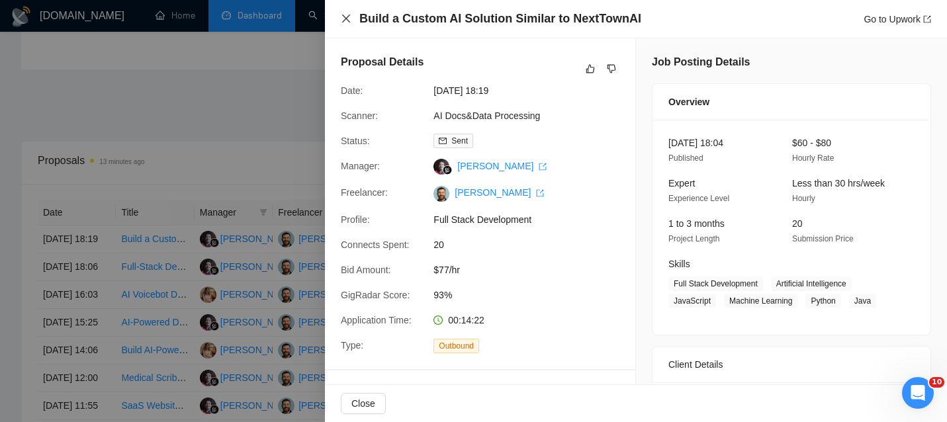
click at [342, 18] on icon "close" at bounding box center [346, 18] width 11 height 11
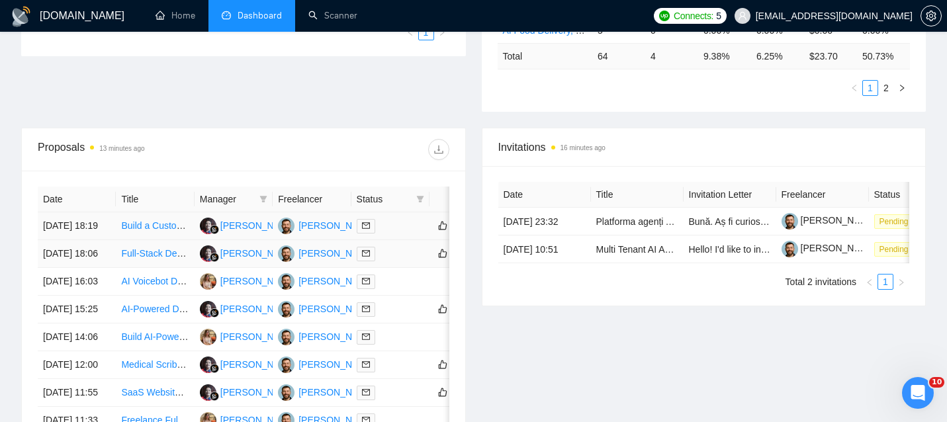
scroll to position [413, 0]
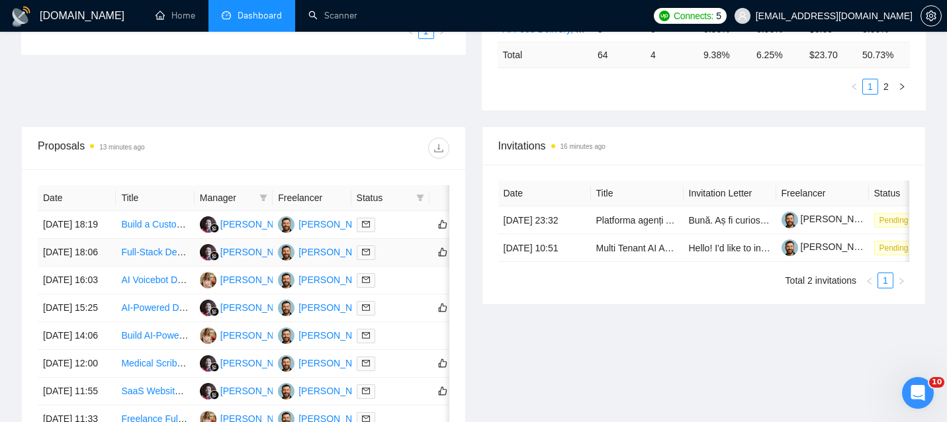
click at [110, 267] on td "17 Sep, 2025 18:06" at bounding box center [77, 253] width 78 height 28
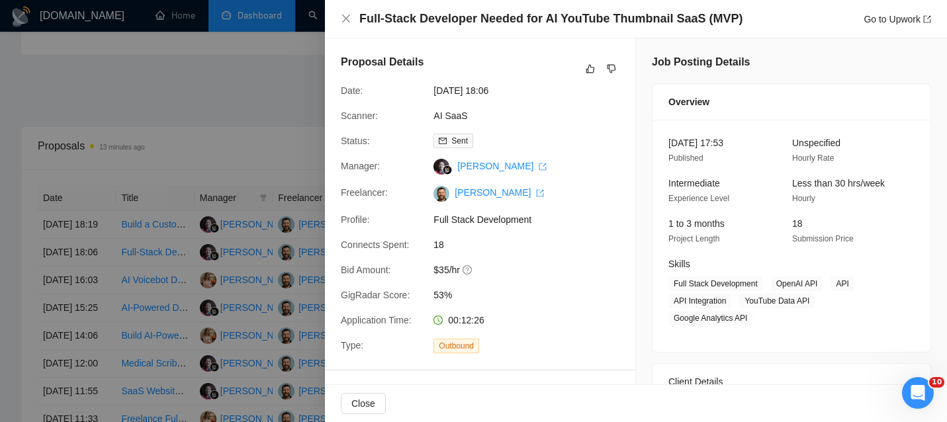
click at [431, 21] on h4 "Full-Stack Developer Needed for AI YouTube Thumbnail SaaS (MVP)" at bounding box center [550, 19] width 383 height 17
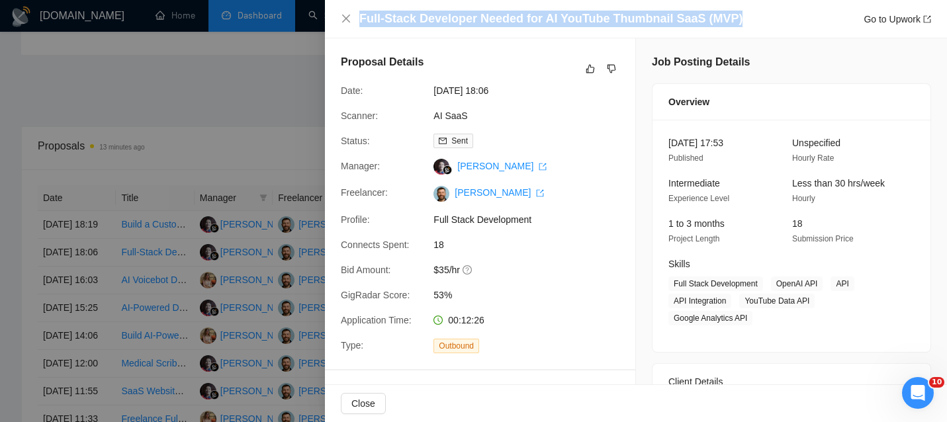
click at [431, 21] on h4 "Full-Stack Developer Needed for AI YouTube Thumbnail SaaS (MVP)" at bounding box center [550, 19] width 383 height 17
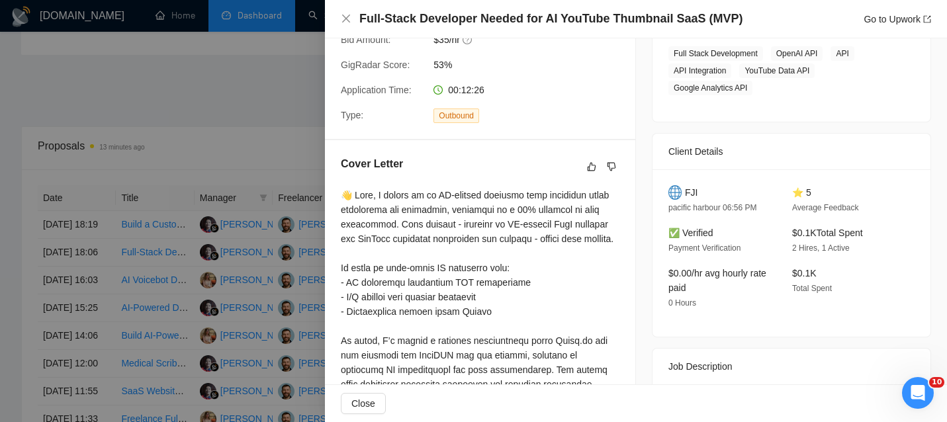
click at [689, 196] on span "FJI" at bounding box center [691, 192] width 13 height 15
copy span "FJI"
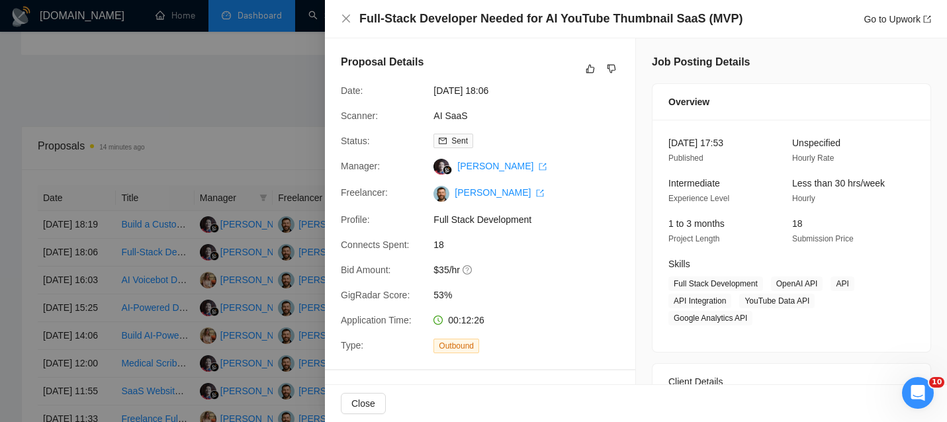
scroll to position [265, 0]
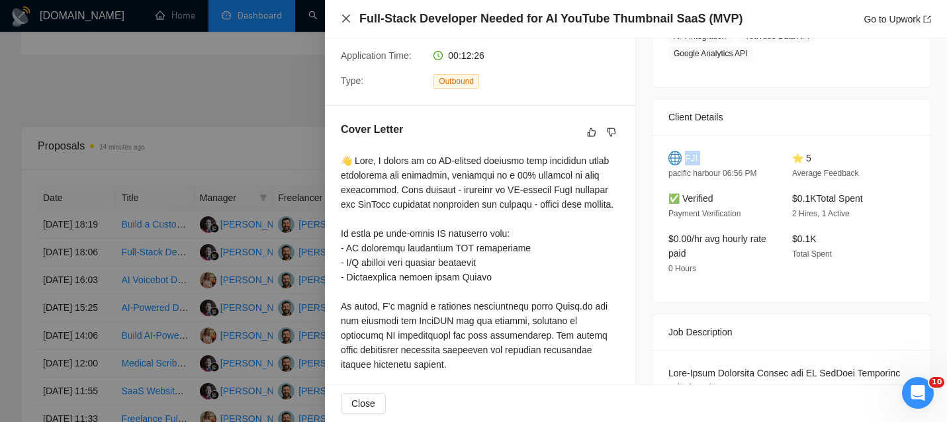
click at [343, 15] on icon "close" at bounding box center [346, 18] width 11 height 11
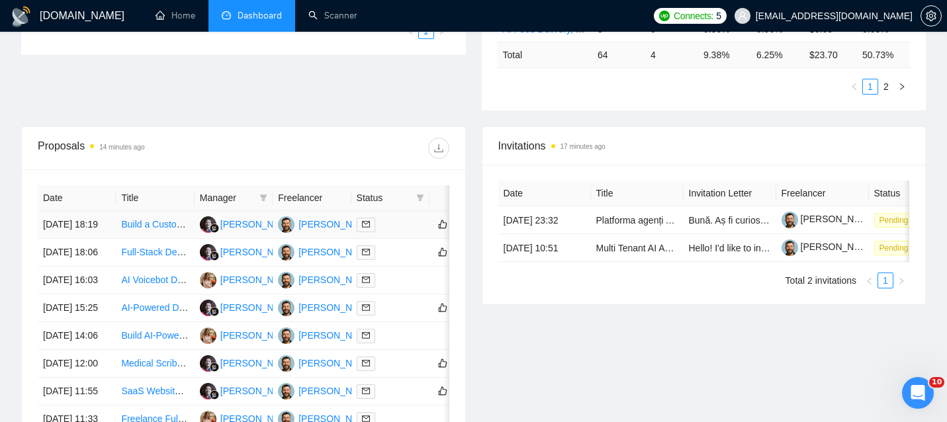
click at [92, 239] on td "17 Sep, 2025 18:19" at bounding box center [77, 225] width 78 height 28
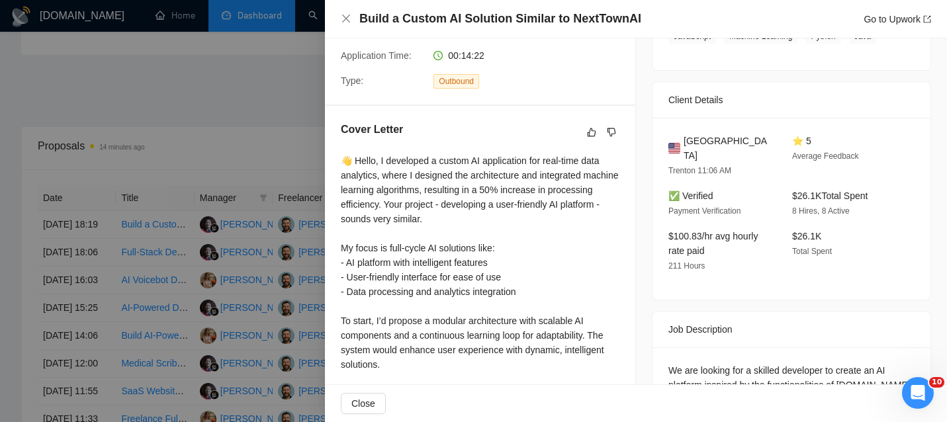
click at [494, 17] on h4 "Build a Custom AI Solution Similar to NextTownAI" at bounding box center [500, 19] width 282 height 17
copy h4 "Build a Custom AI Solution Similar to NextTownAI"
click at [347, 17] on icon "close" at bounding box center [346, 19] width 8 height 8
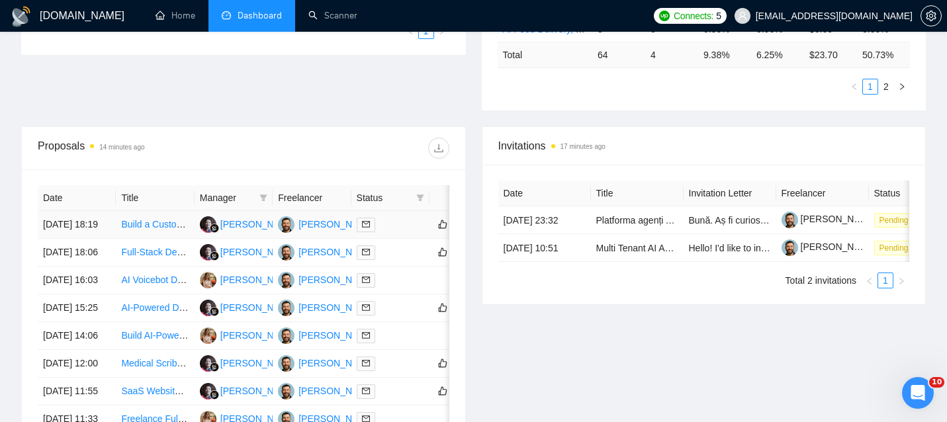
click at [110, 229] on td "17 Sep, 2025 18:19" at bounding box center [77, 225] width 78 height 28
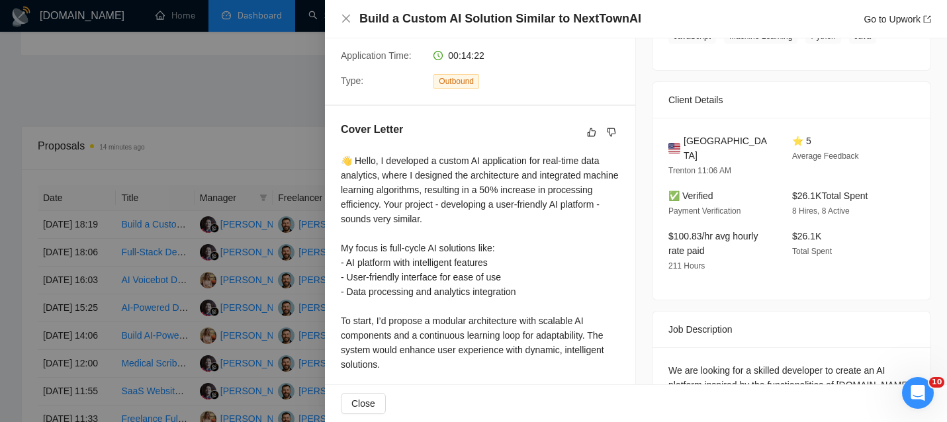
click at [714, 135] on span "[GEOGRAPHIC_DATA]" at bounding box center [726, 148] width 87 height 29
copy span "[GEOGRAPHIC_DATA]"
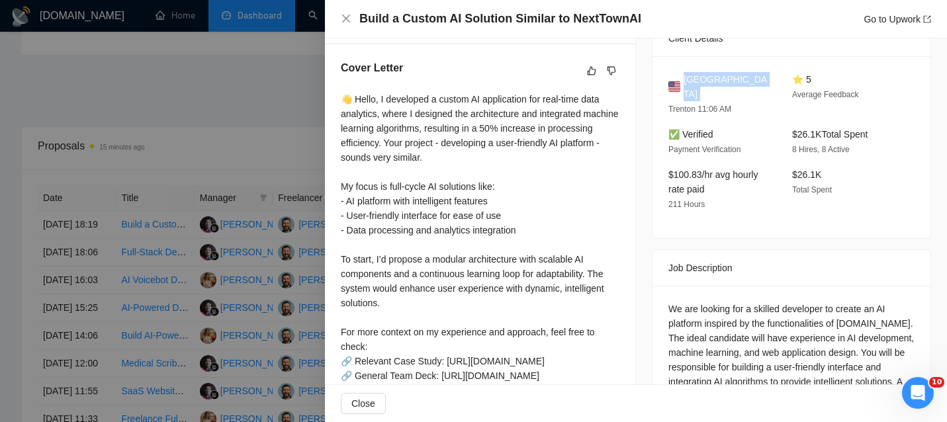
scroll to position [314, 0]
